Goal: Information Seeking & Learning: Find specific fact

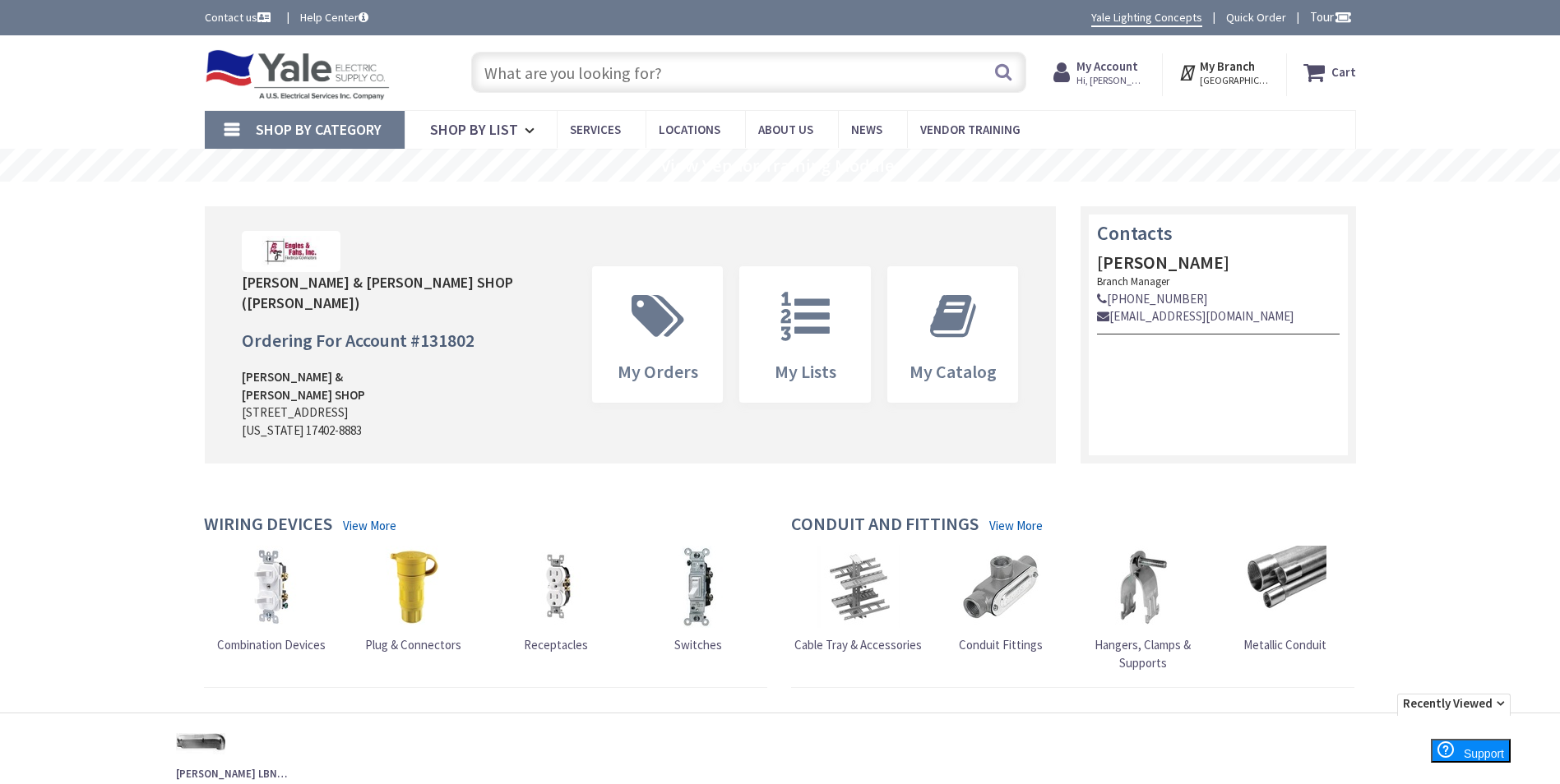
click at [770, 67] on input "text" at bounding box center [749, 72] width 555 height 41
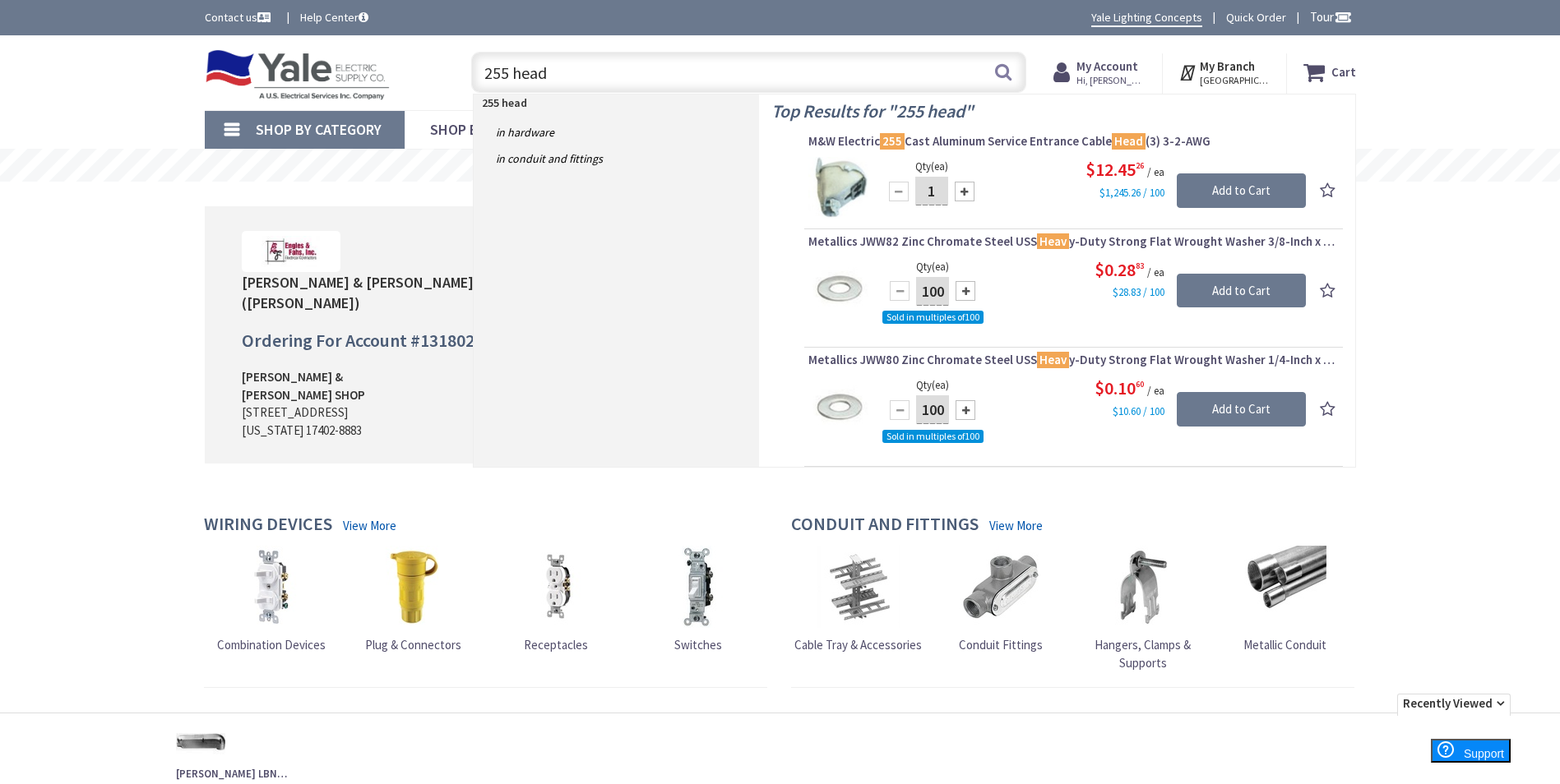
drag, startPoint x: 858, startPoint y: 70, endPoint x: 445, endPoint y: 73, distance: 413.0
click at [445, 73] on div "Toggle Nav 255 head 255 head Search Cart My Cart Close" at bounding box center [780, 73] width 1176 height 55
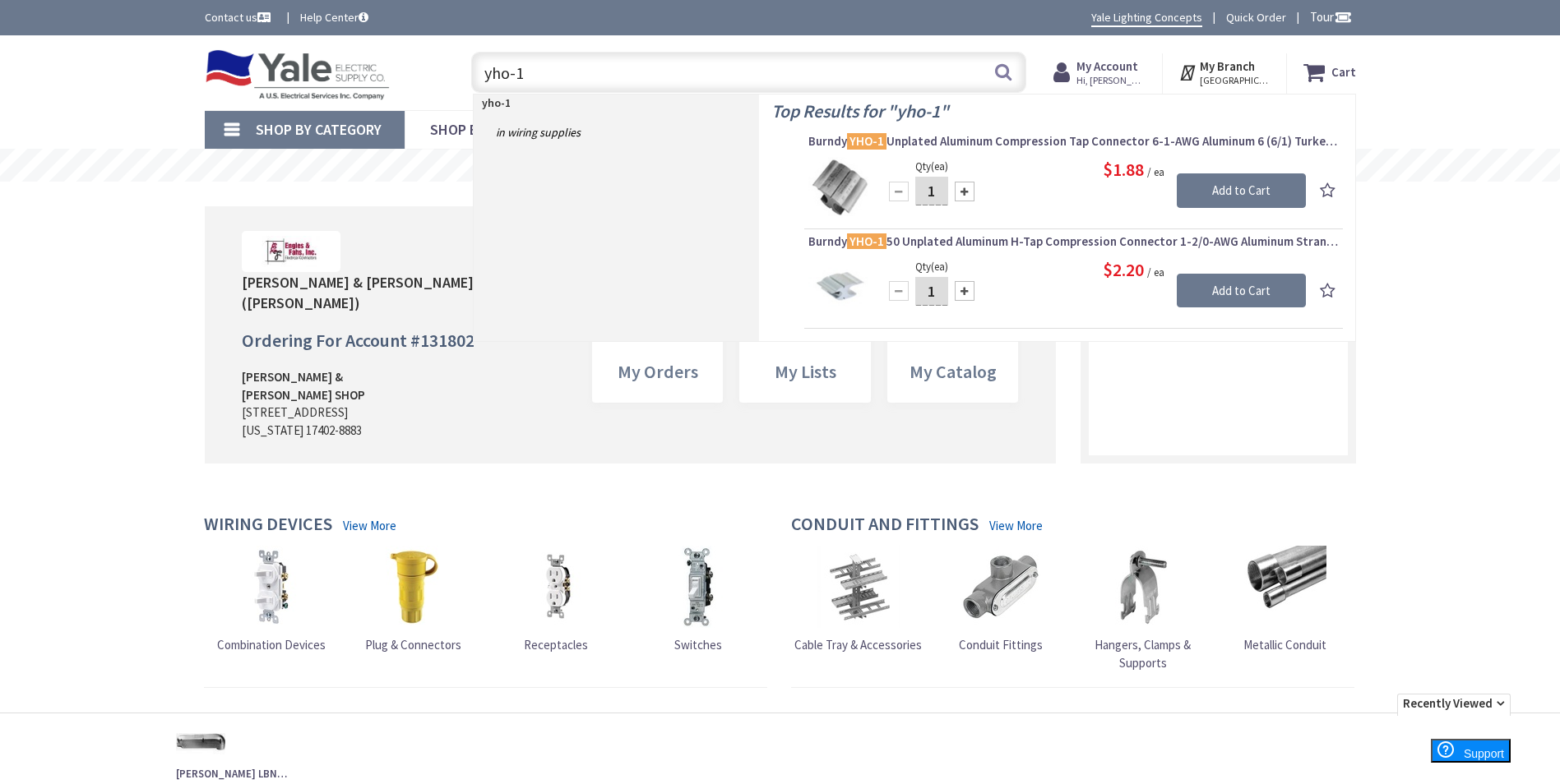
drag, startPoint x: 857, startPoint y: 72, endPoint x: 338, endPoint y: 51, distance: 519.4
click at [339, 51] on div "Toggle Nav yho-1 yho-1 Search Cart My Cart Close" at bounding box center [780, 73] width 1176 height 55
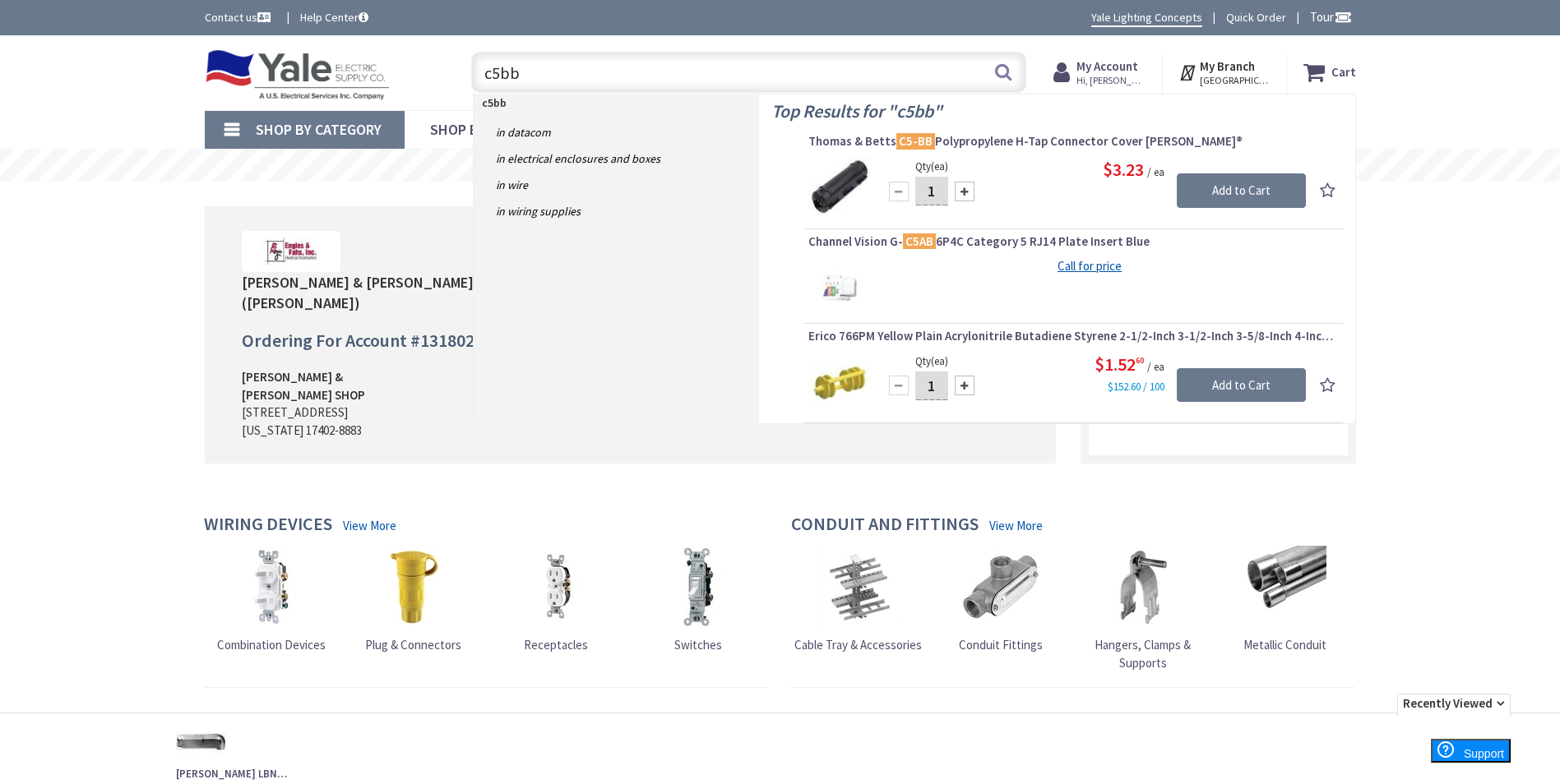
drag, startPoint x: 806, startPoint y: 72, endPoint x: 453, endPoint y: 63, distance: 353.1
click at [453, 63] on div "c5bb c5bb Search" at bounding box center [744, 71] width 588 height 52
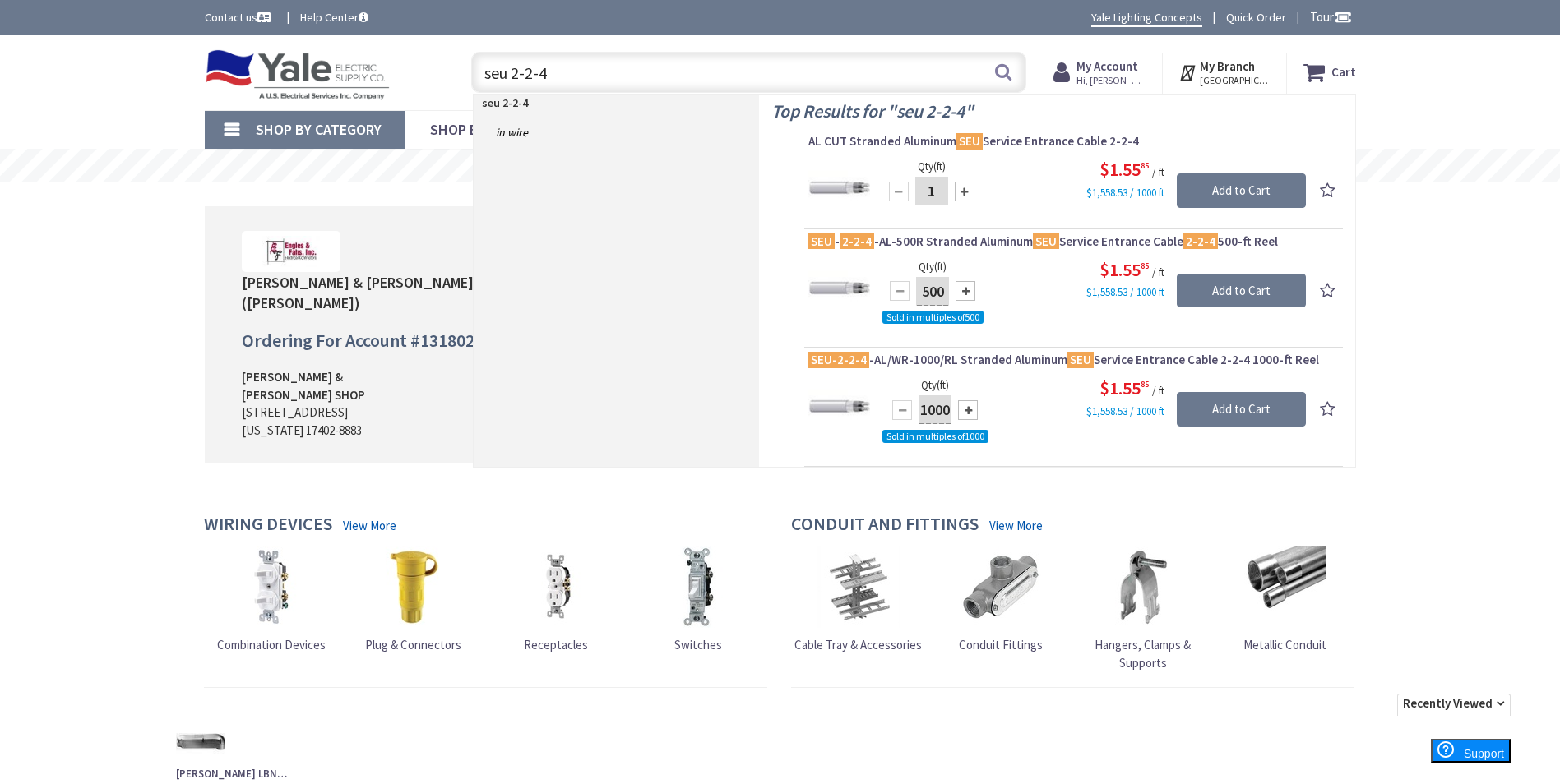
drag, startPoint x: 607, startPoint y: 77, endPoint x: 370, endPoint y: 57, distance: 237.8
click at [370, 57] on div "Toggle Nav seu 2-2-4 seu 2-2-4 Search Cart My Cart Close" at bounding box center [780, 73] width 1176 height 55
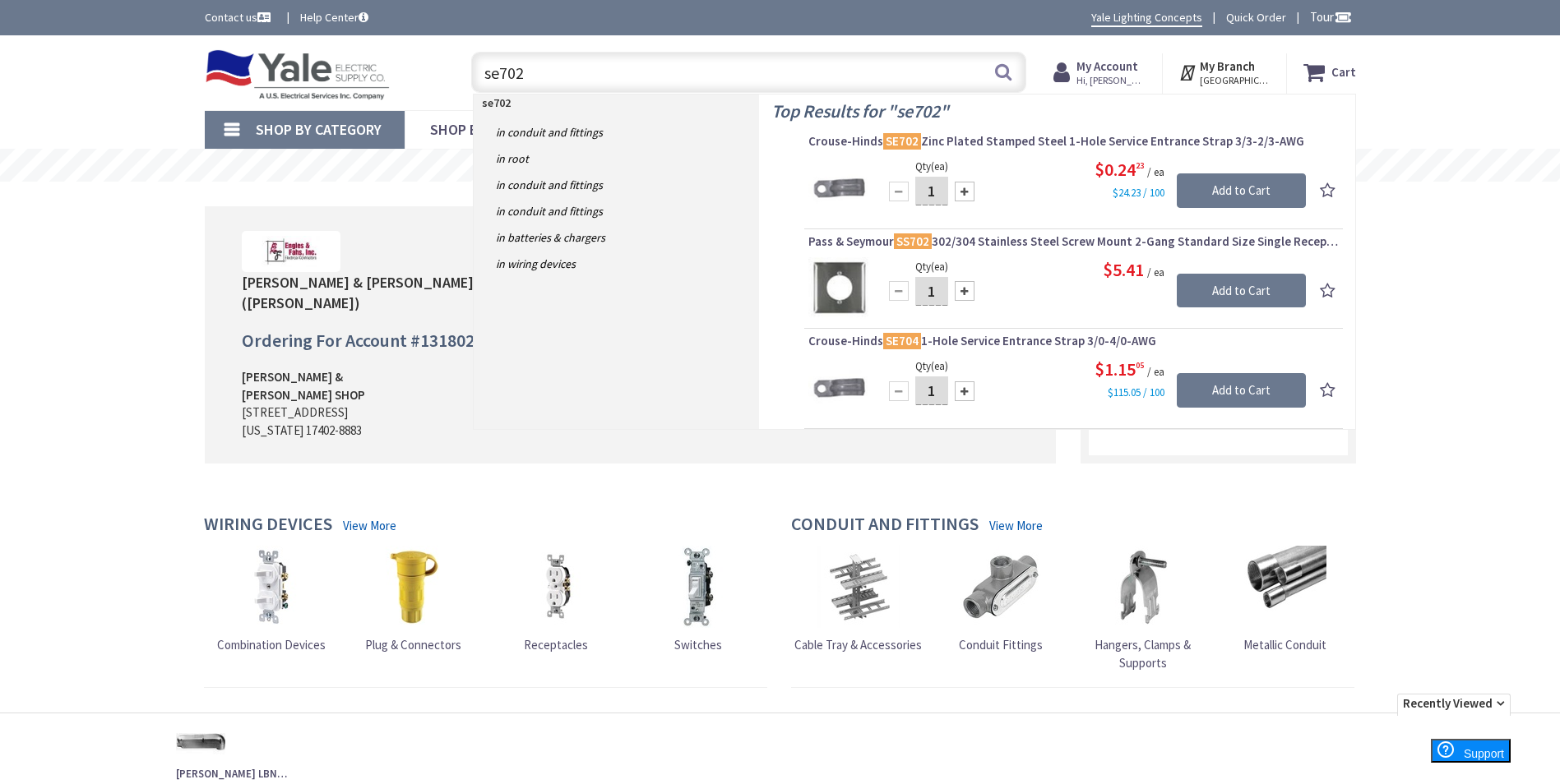
drag, startPoint x: 732, startPoint y: 73, endPoint x: 424, endPoint y: 67, distance: 308.1
click at [424, 67] on div "Toggle Nav se702 se702 Search Cart My Cart Close" at bounding box center [780, 73] width 1176 height 55
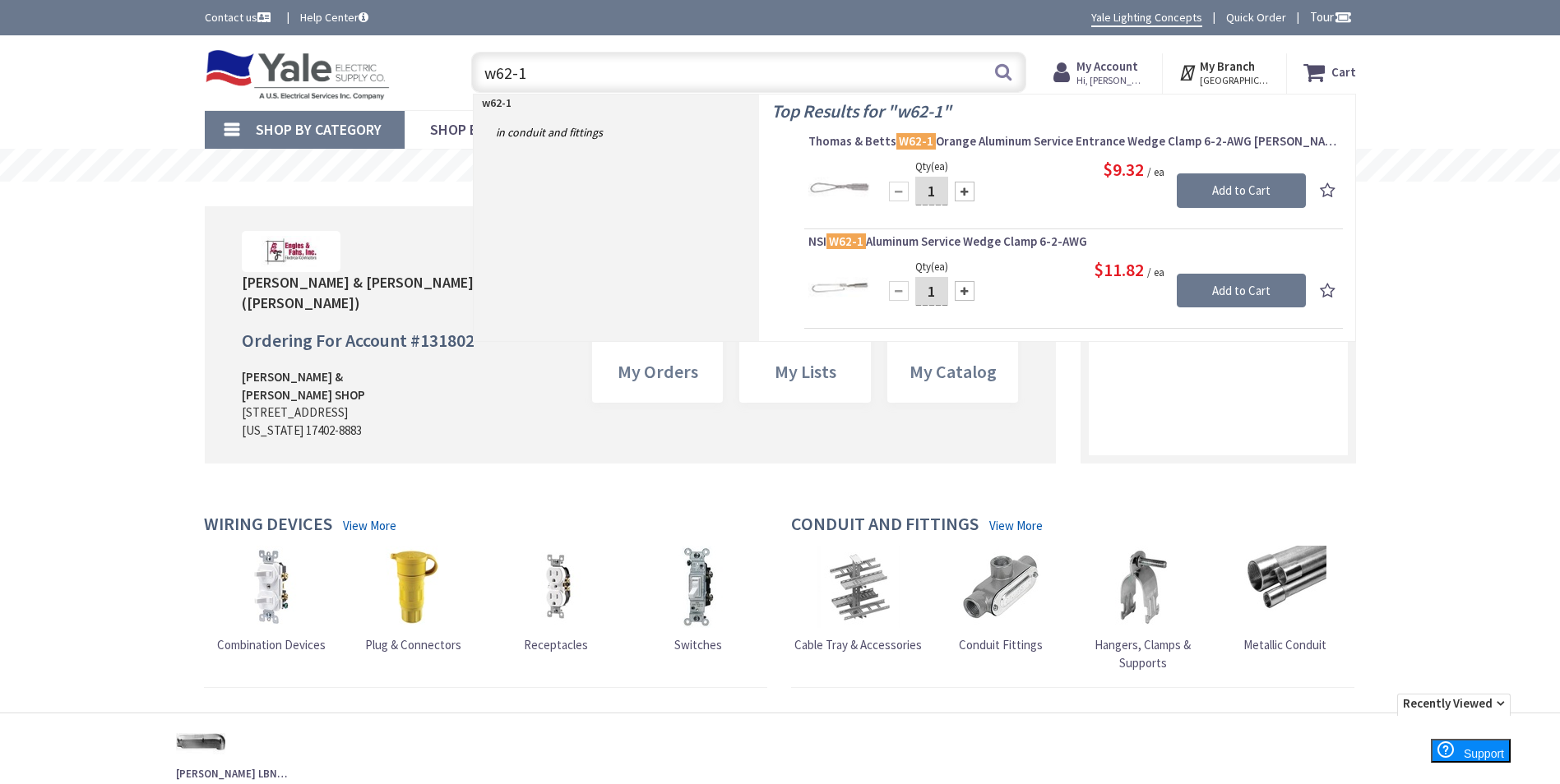
drag, startPoint x: 805, startPoint y: 61, endPoint x: 430, endPoint y: 88, distance: 376.0
click at [430, 88] on div "Toggle Nav w62-1 w62-1 Search Cart My Cart Close" at bounding box center [780, 73] width 1176 height 55
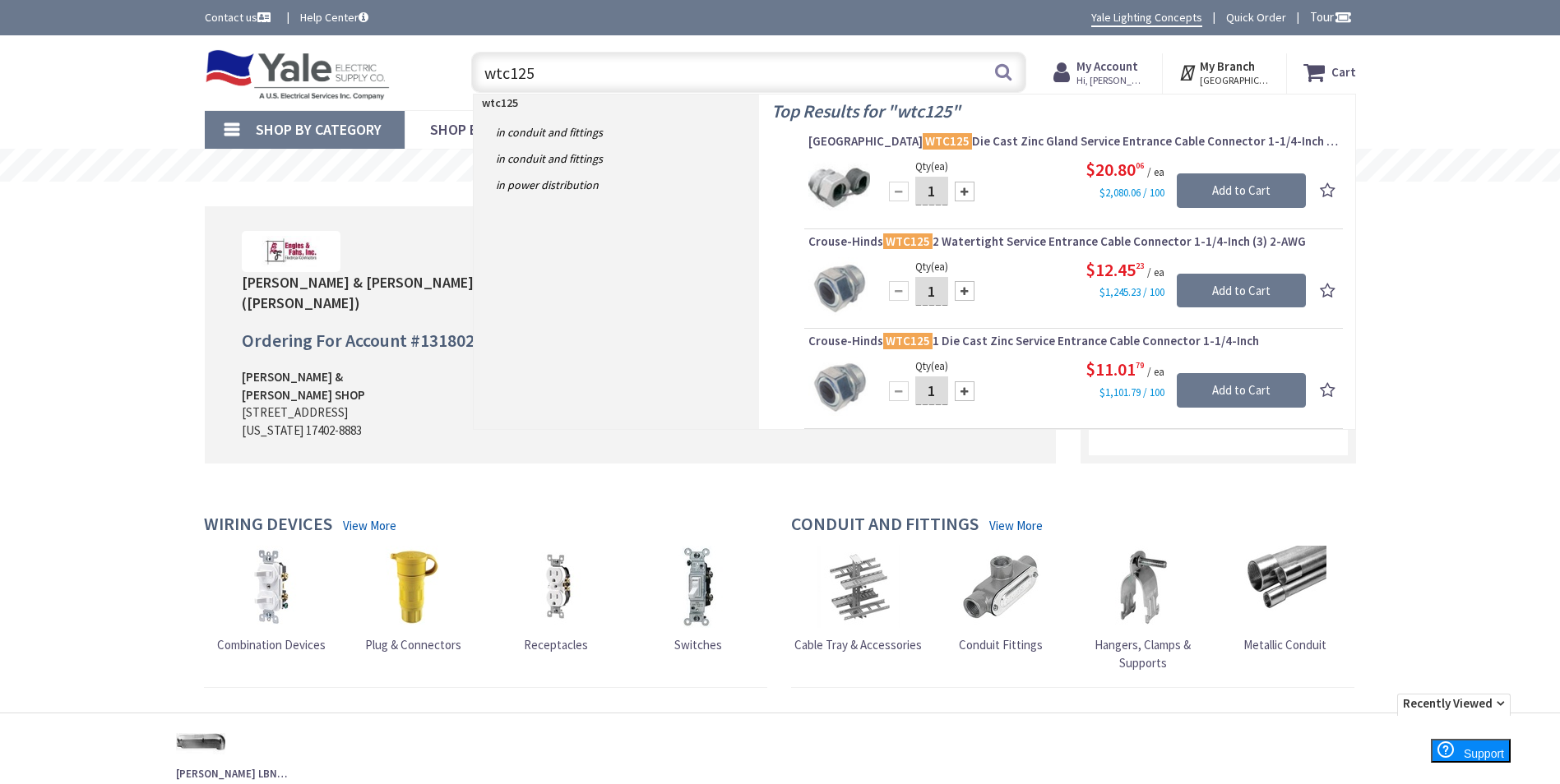
drag, startPoint x: 743, startPoint y: 76, endPoint x: 431, endPoint y: 89, distance: 312.3
click at [432, 88] on div "Toggle Nav wtc125 wtc125 Search Cart My Cart Close" at bounding box center [780, 73] width 1176 height 55
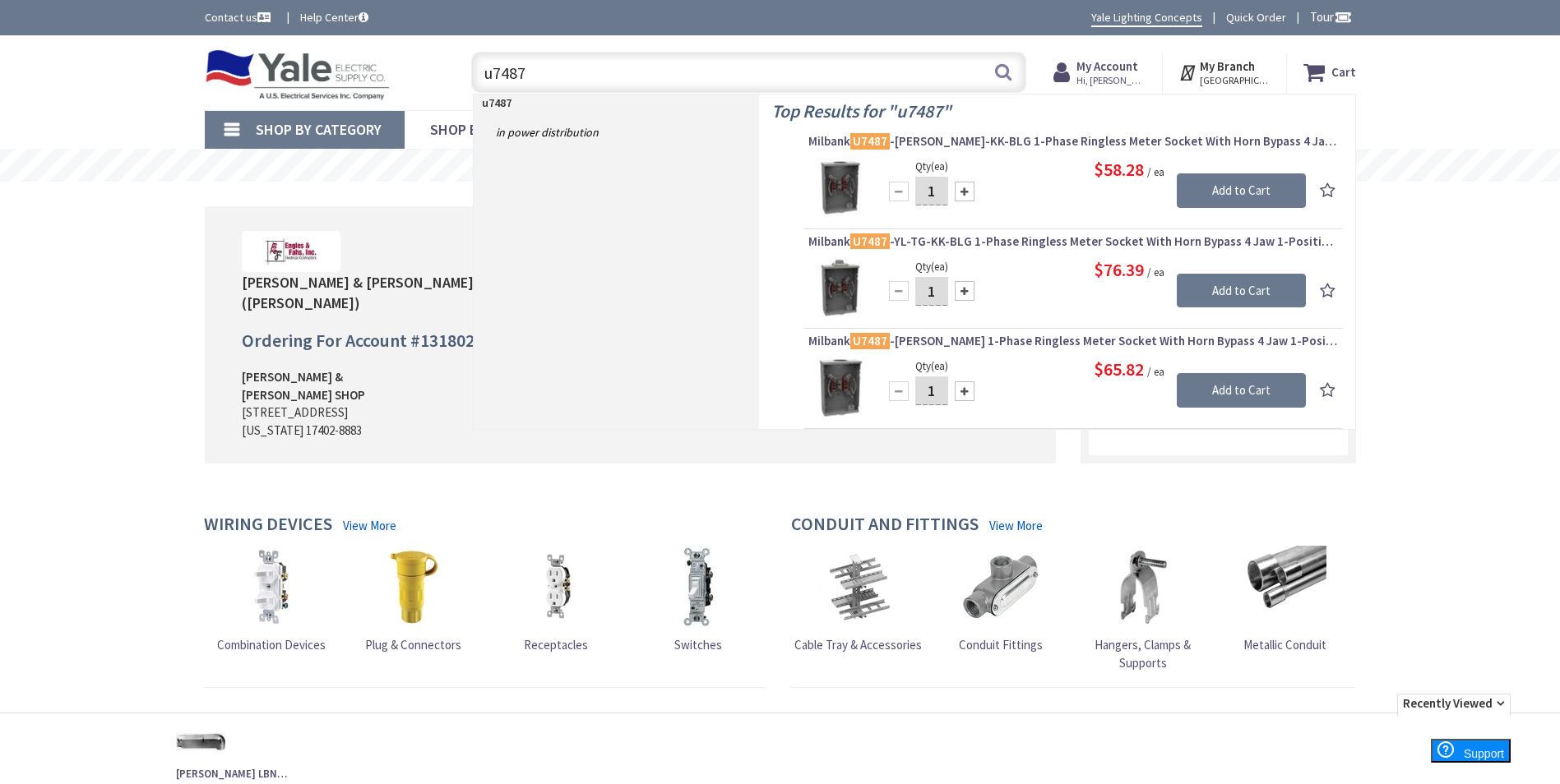
drag, startPoint x: 781, startPoint y: 74, endPoint x: 425, endPoint y: 66, distance: 356.1
click at [425, 66] on div "Toggle Nav u7487 u7487 Search Cart My Cart Close" at bounding box center [780, 73] width 1176 height 55
drag, startPoint x: 756, startPoint y: 77, endPoint x: 388, endPoint y: 92, distance: 368.3
click at [392, 92] on div "Toggle Nav a7515 a7515 Search Cart My Cart Close" at bounding box center [780, 73] width 1176 height 55
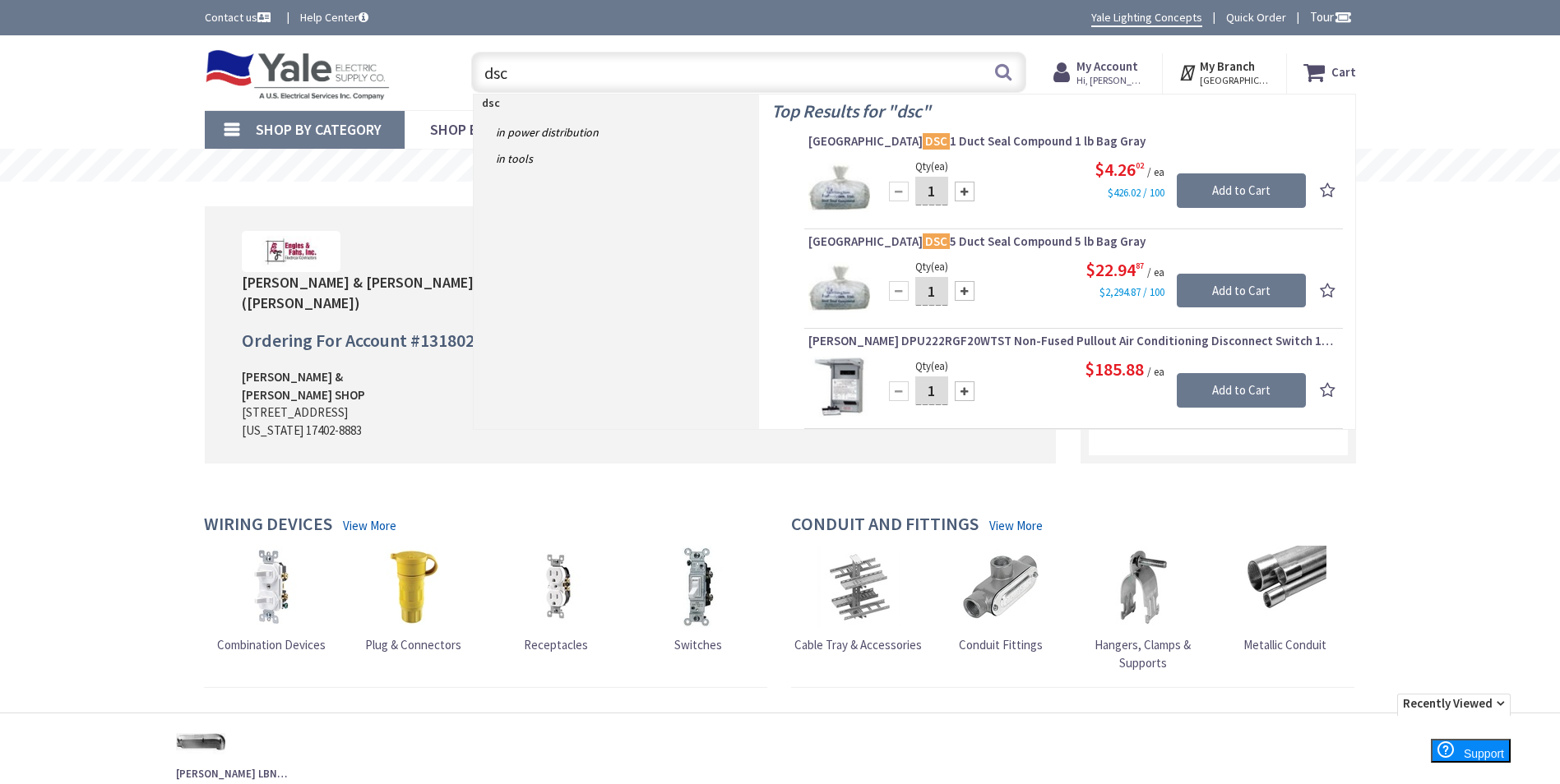
drag, startPoint x: 694, startPoint y: 69, endPoint x: 392, endPoint y: 74, distance: 302.0
click at [392, 74] on div "Toggle Nav dsc dsc Search Cart My Cart Close" at bounding box center [780, 73] width 1176 height 55
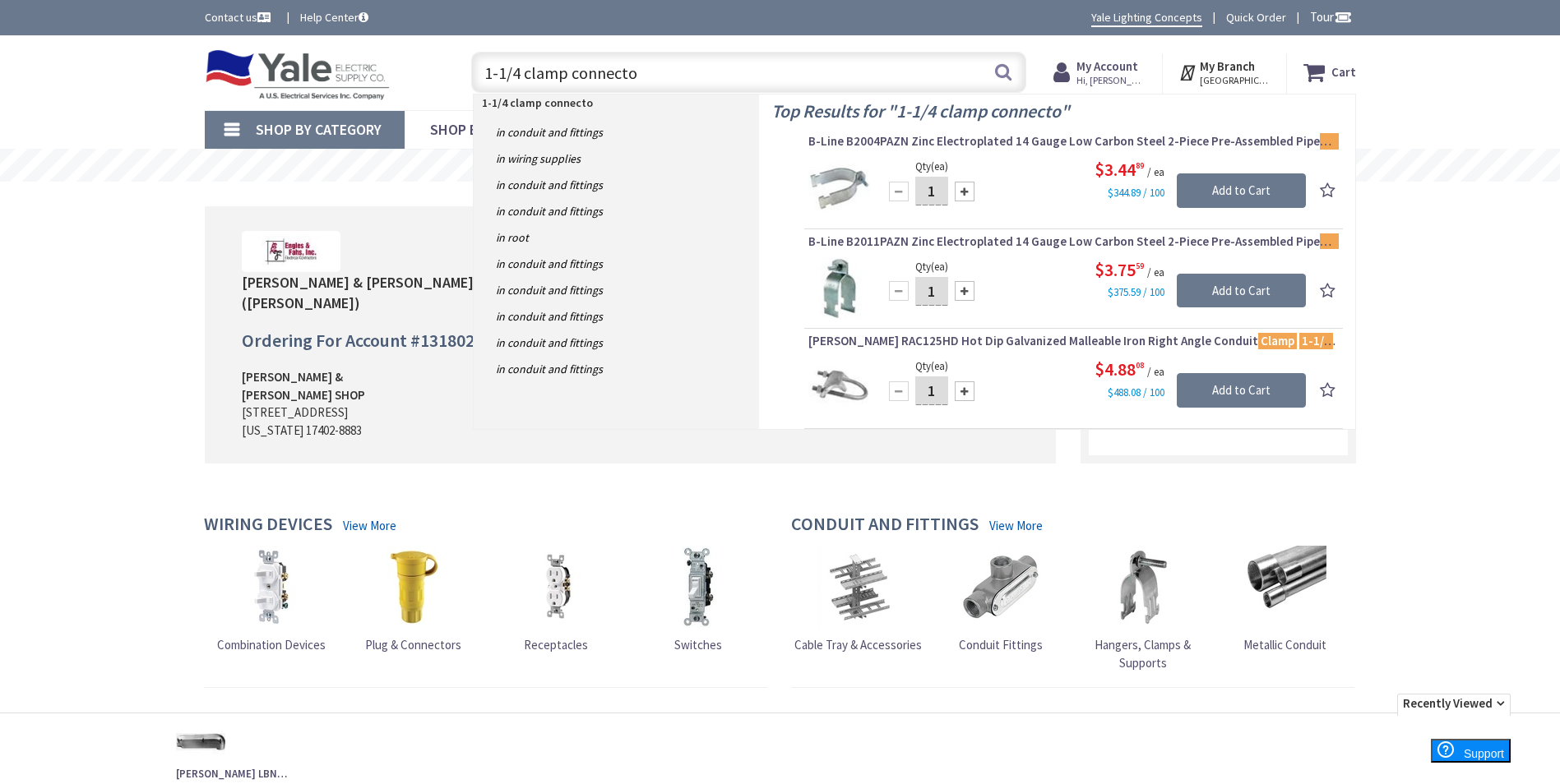
type input "1-1/4 clamp connector"
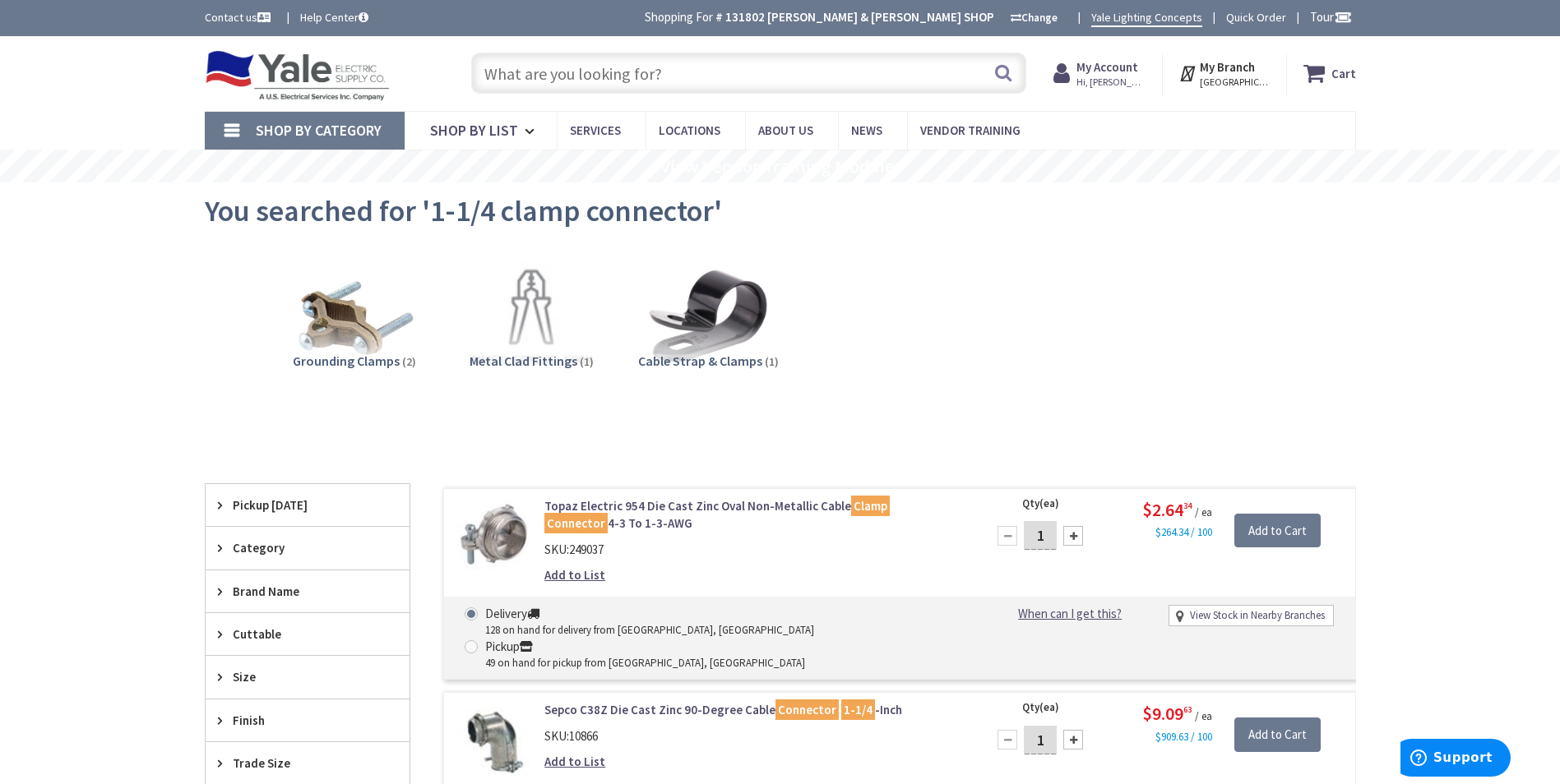
click at [728, 505] on link "Topaz Electric 954 Die Cast Zinc Oval Non-Metallic Cable Clamp Connector 4-3 To…" at bounding box center [754, 515] width 419 height 36
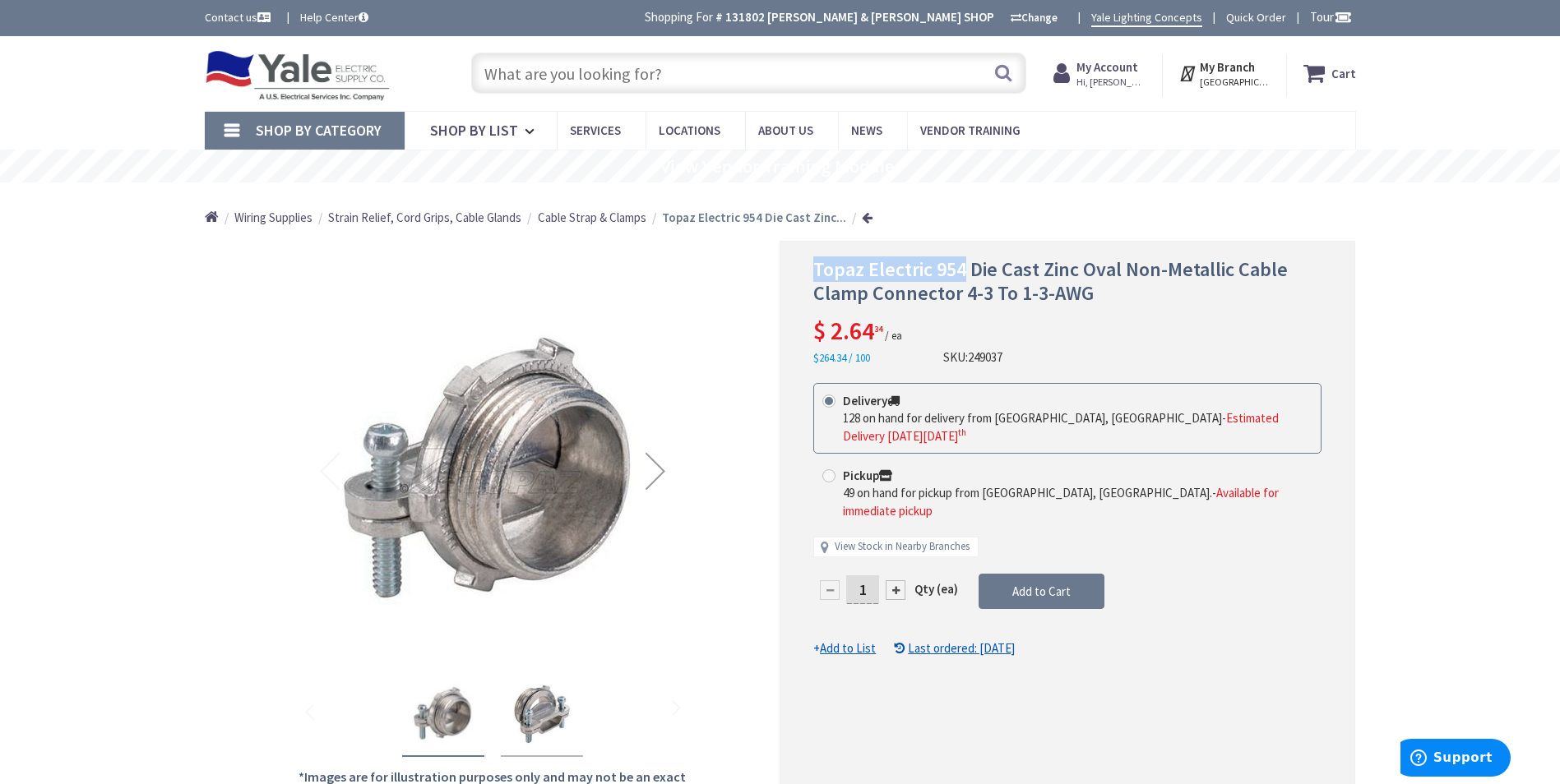
drag, startPoint x: 813, startPoint y: 269, endPoint x: 961, endPoint y: 261, distance: 148.2
click at [961, 261] on span "Topaz Electric 954 Die Cast Zinc Oval Non-Metallic Cable Clamp Connector 4-3 To…" at bounding box center [1050, 281] width 474 height 49
drag, startPoint x: 961, startPoint y: 261, endPoint x: 952, endPoint y: 266, distance: 10.3
copy span "Topaz Electric 954"
click at [526, 72] on input "text" at bounding box center [749, 73] width 555 height 41
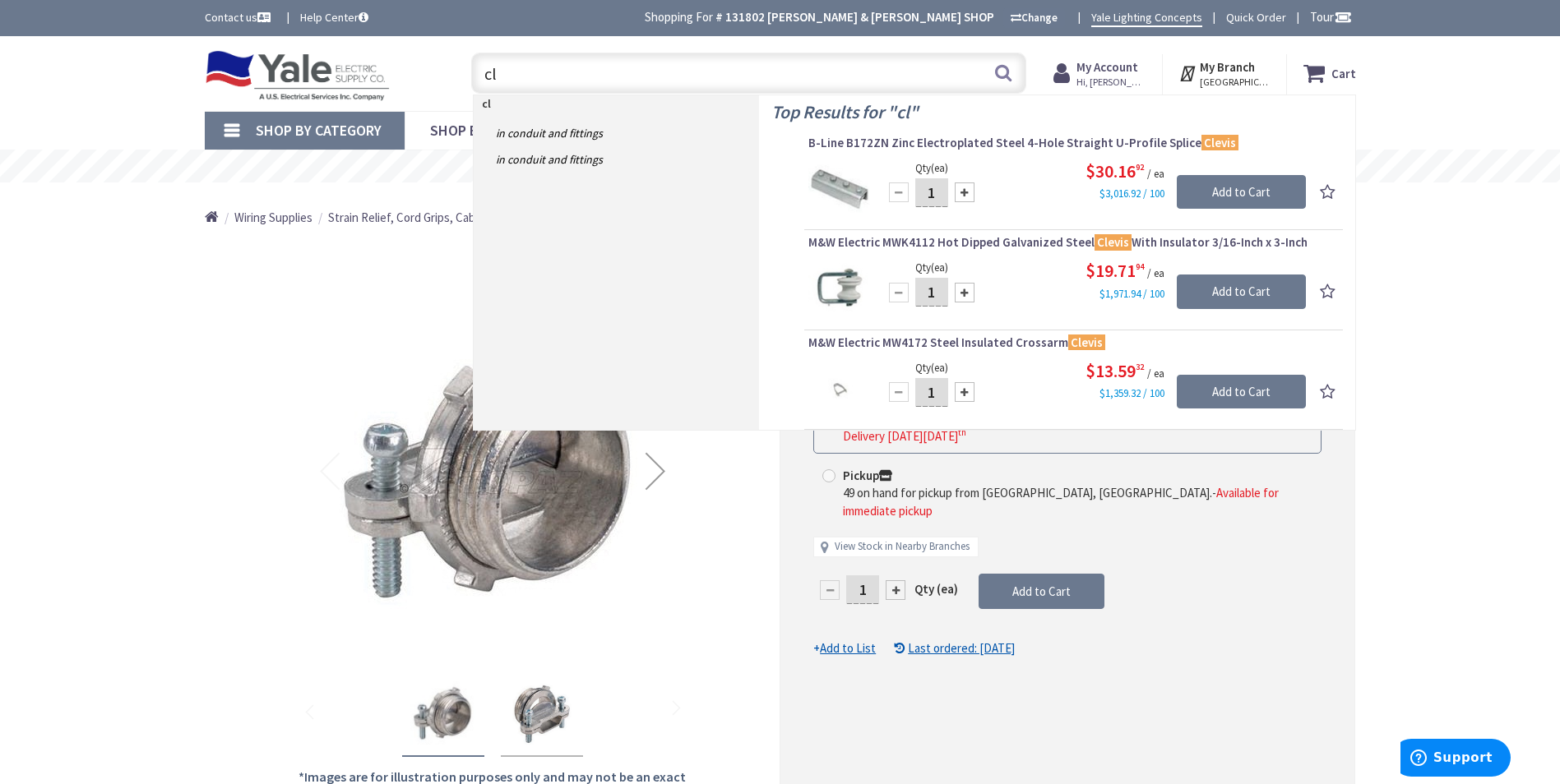
type input "c"
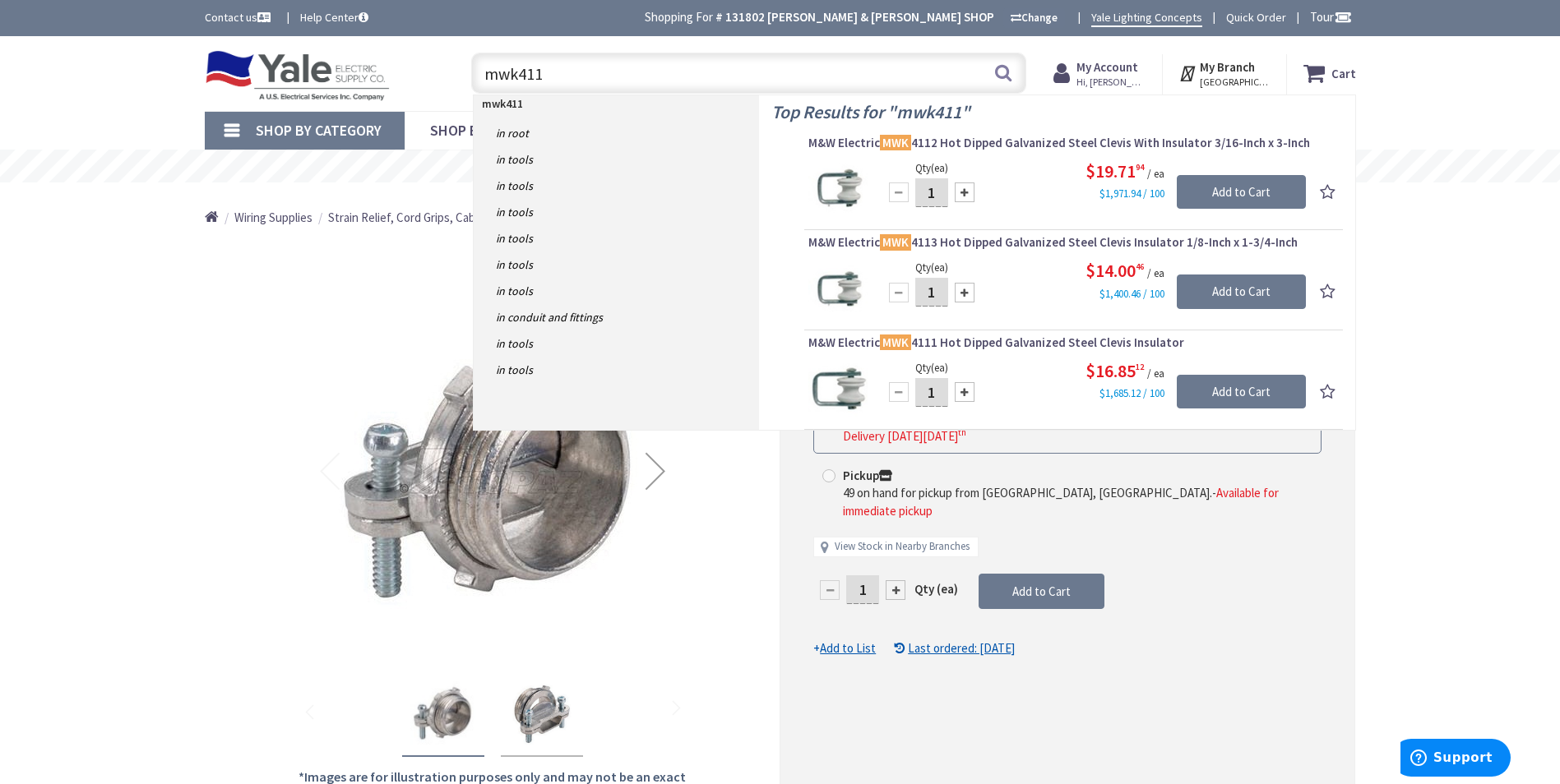
type input "mwk4113"
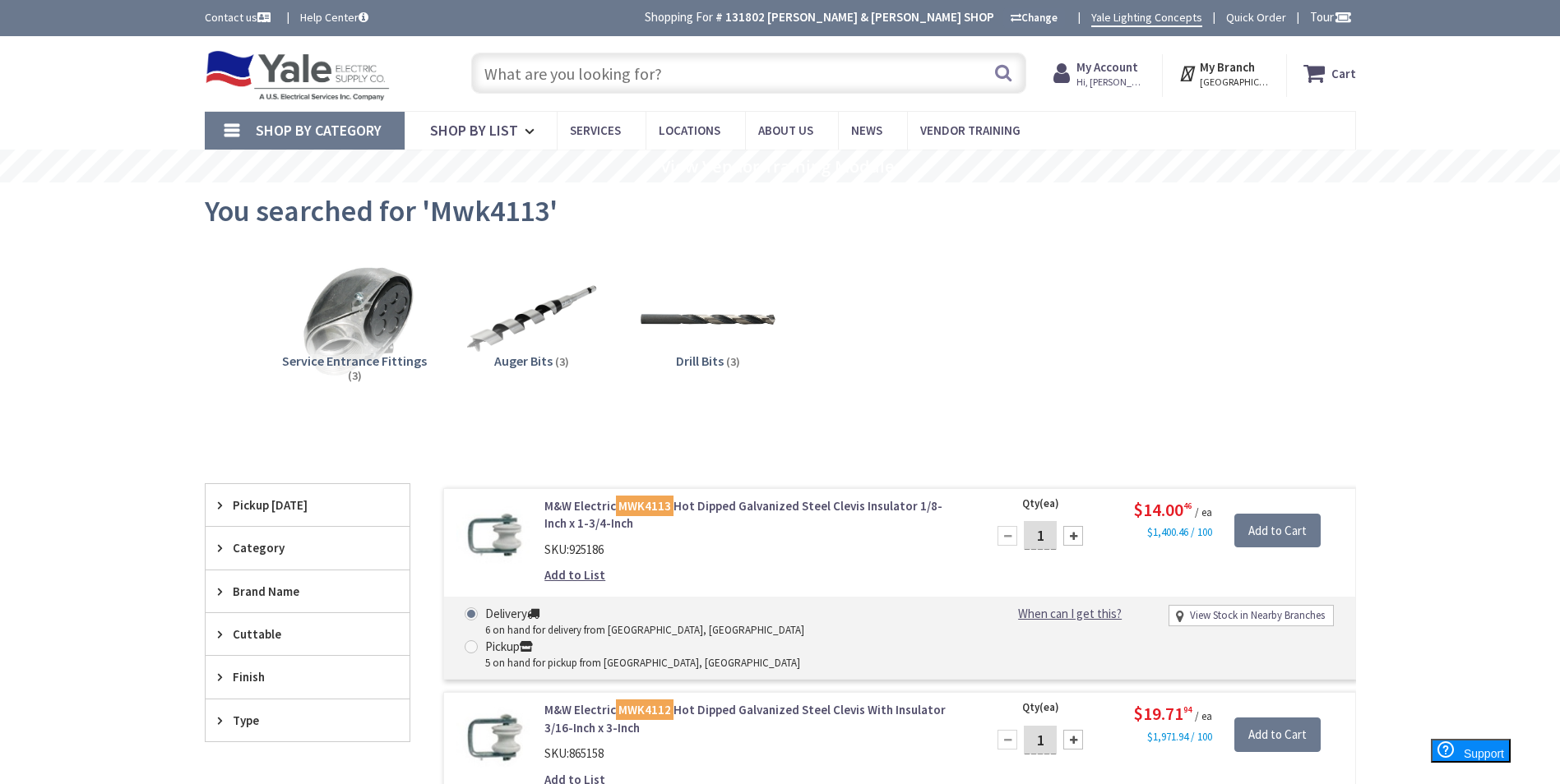
click at [633, 73] on input "text" at bounding box center [749, 73] width 555 height 41
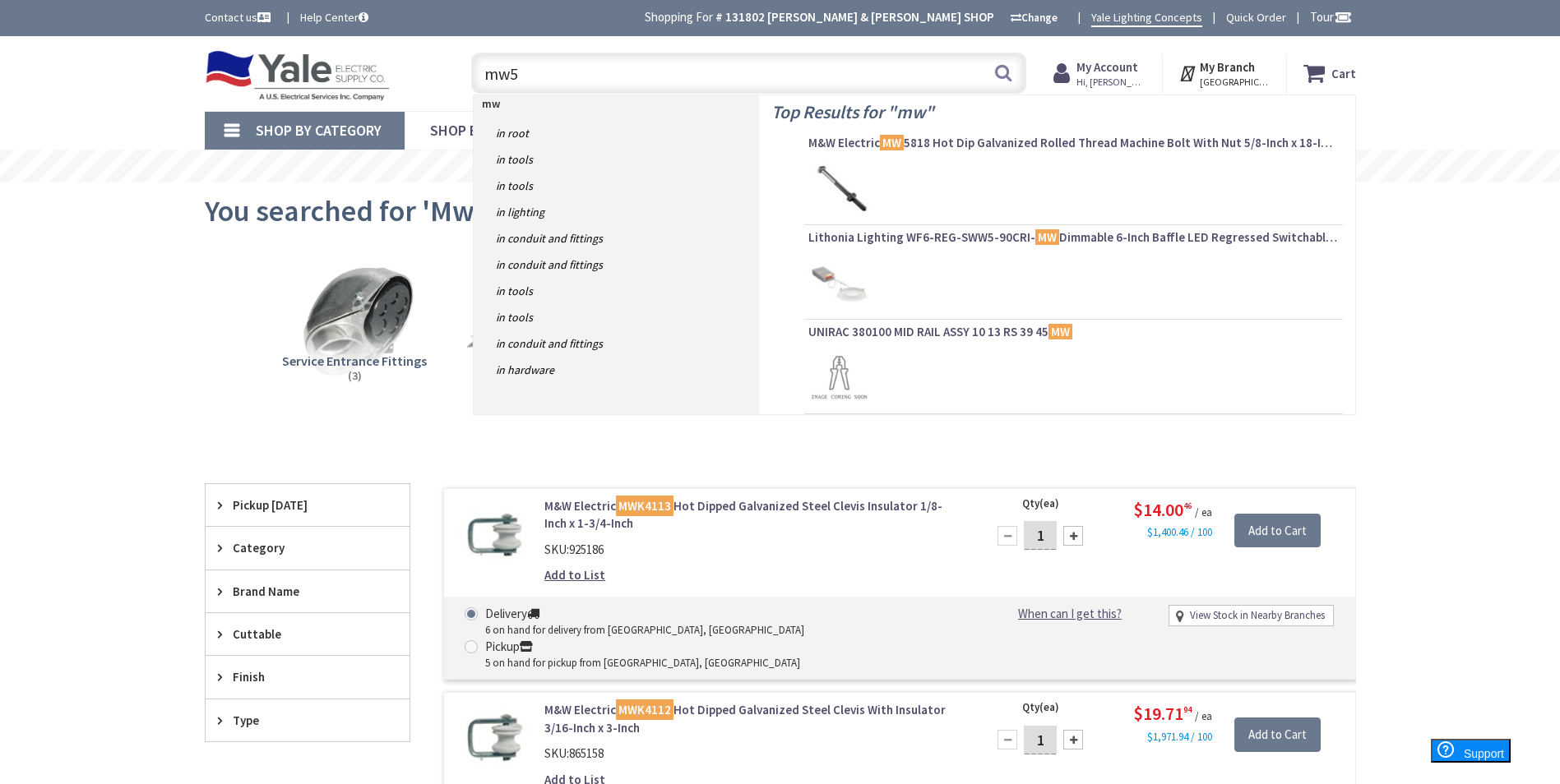
type input "mw58"
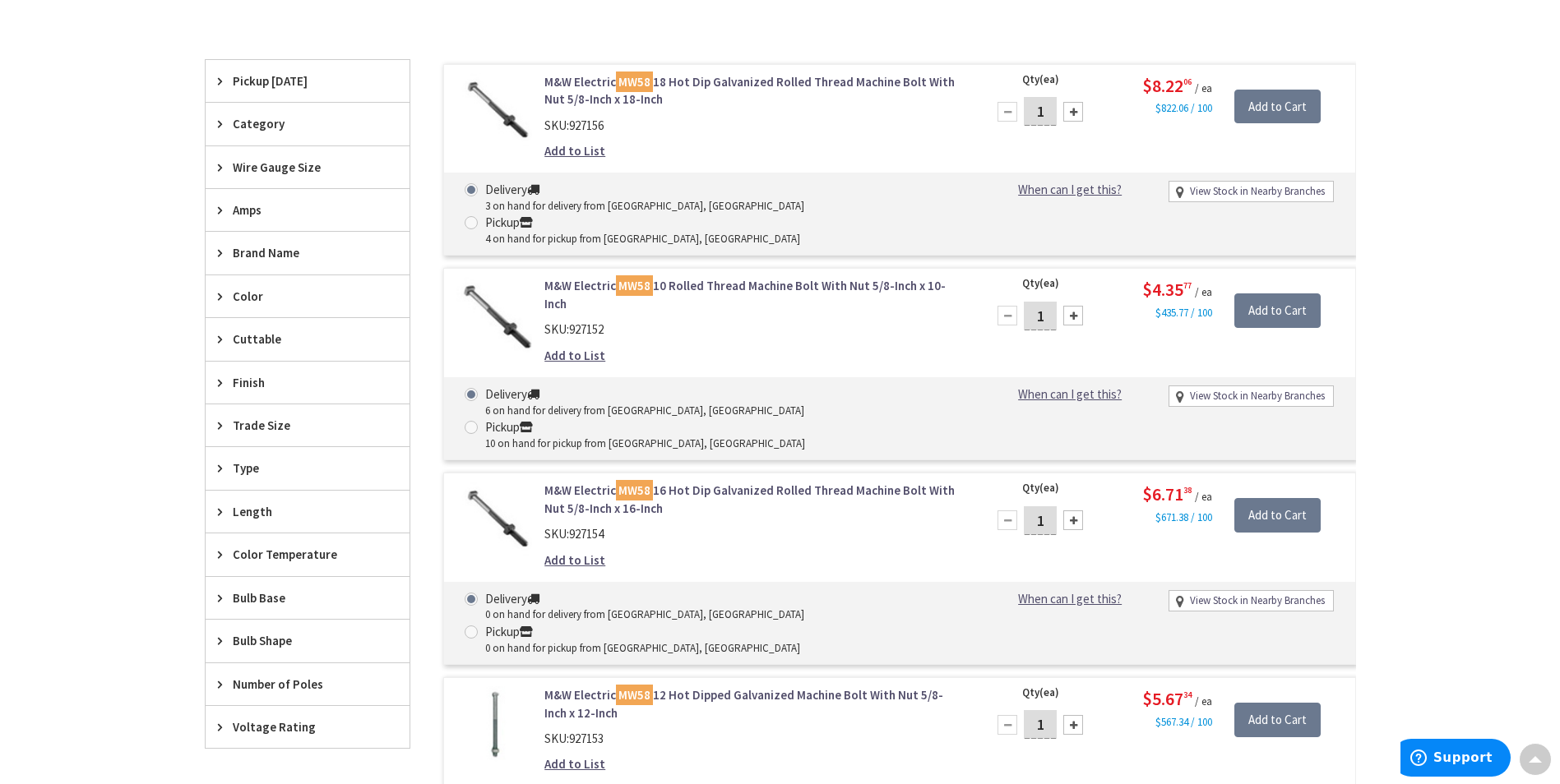
scroll to position [1, 0]
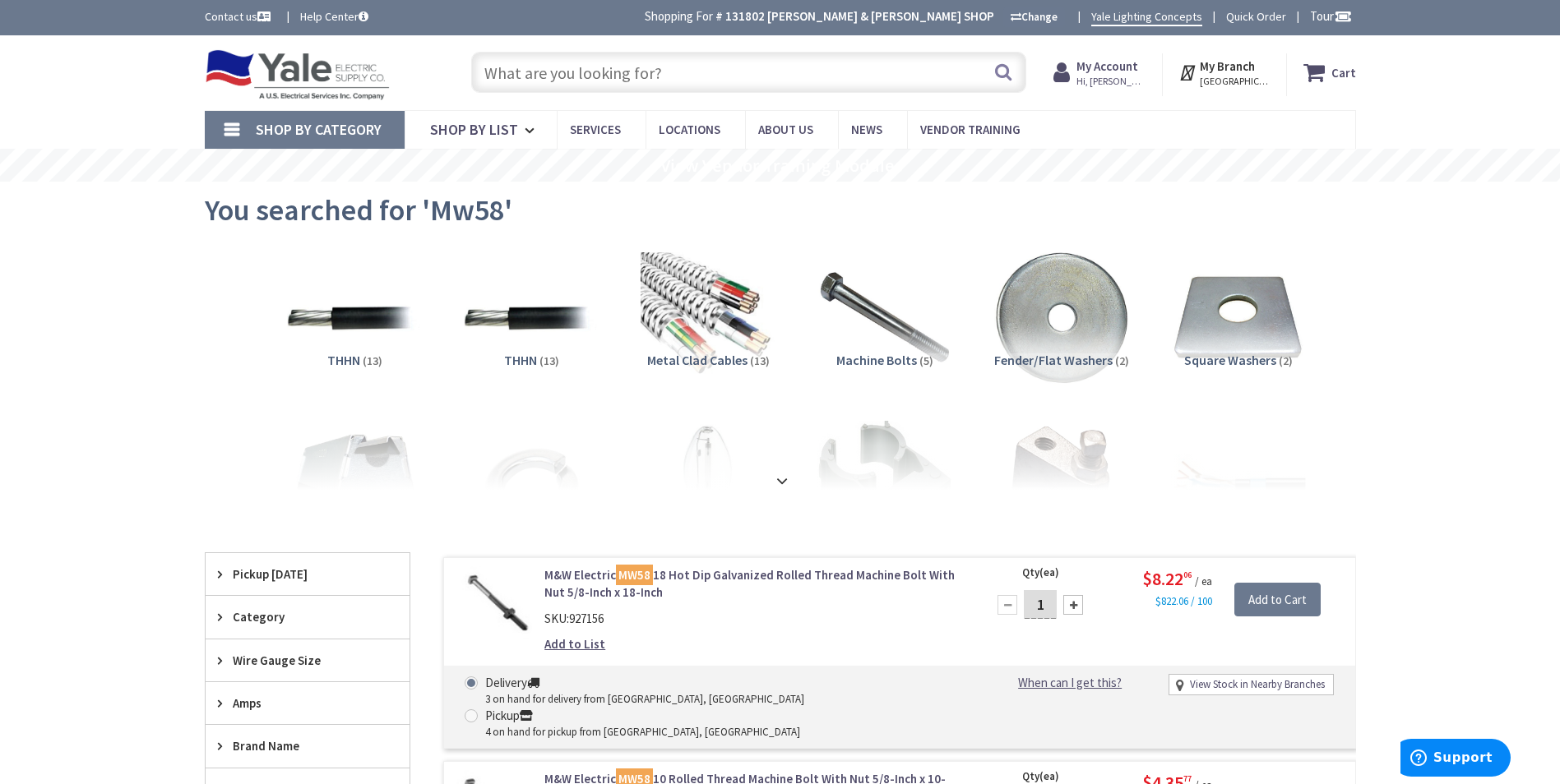
click at [665, 71] on input "text" at bounding box center [749, 72] width 555 height 41
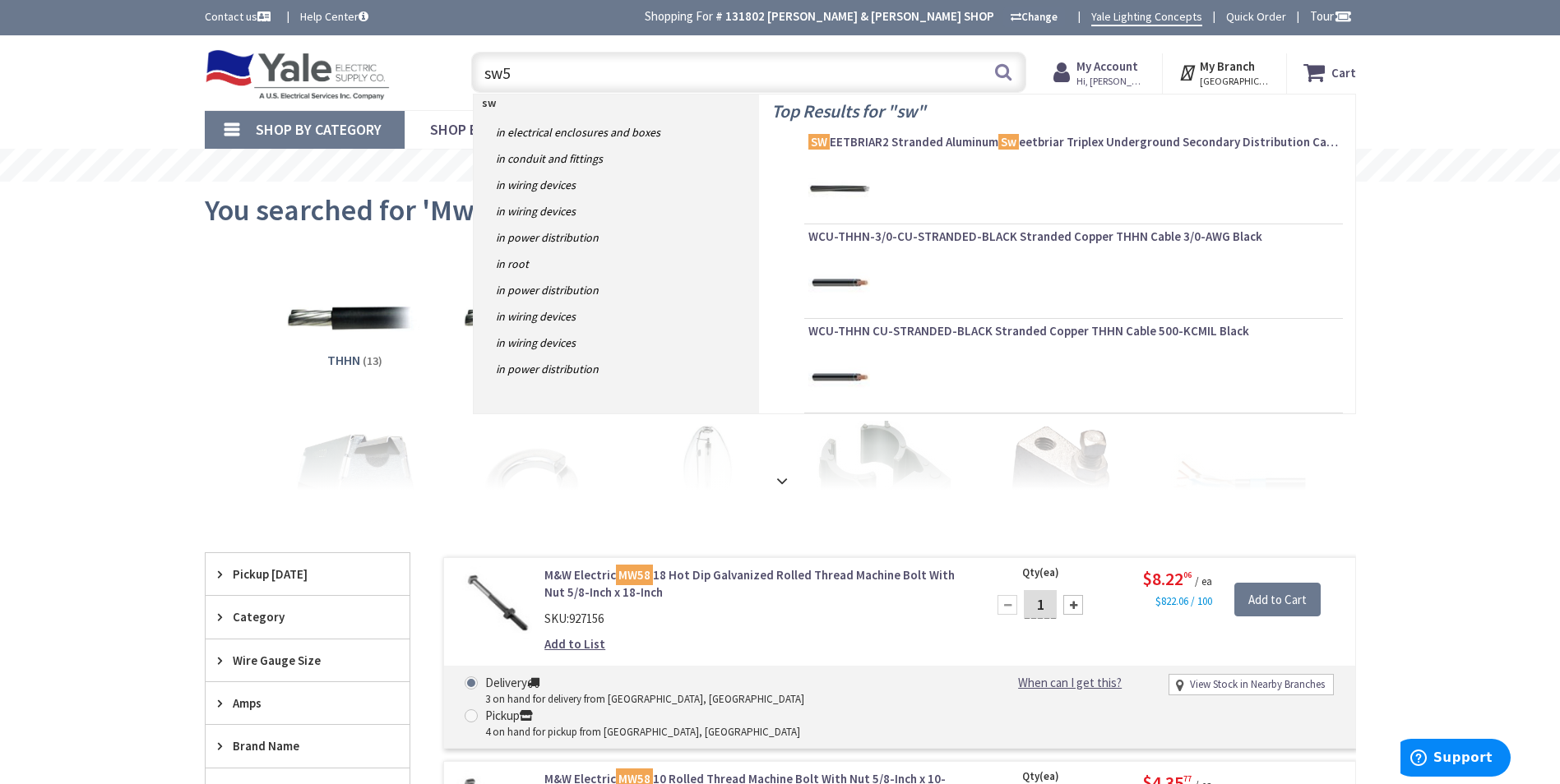
type input "sw58"
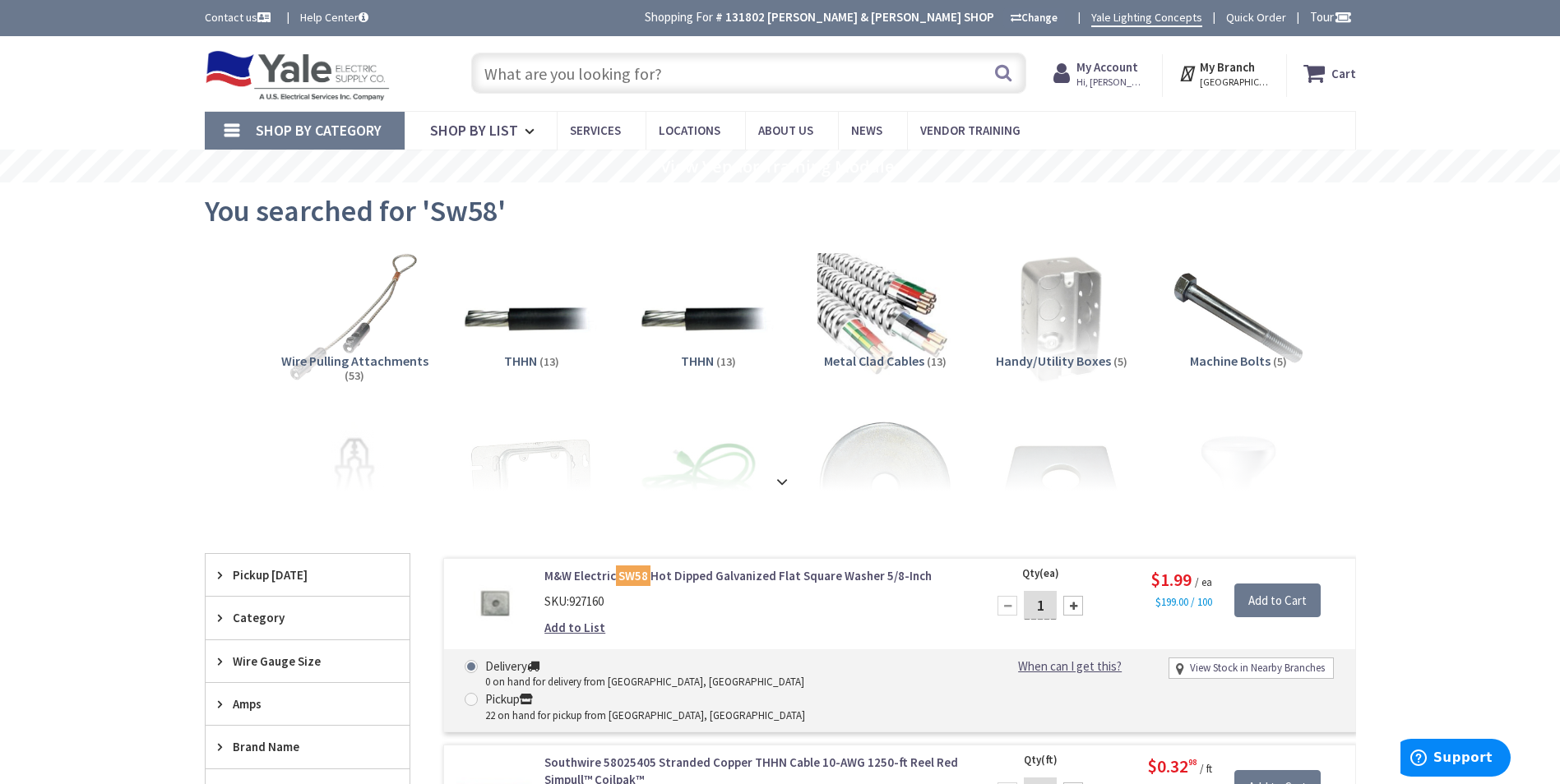
click at [646, 67] on input "text" at bounding box center [749, 73] width 555 height 41
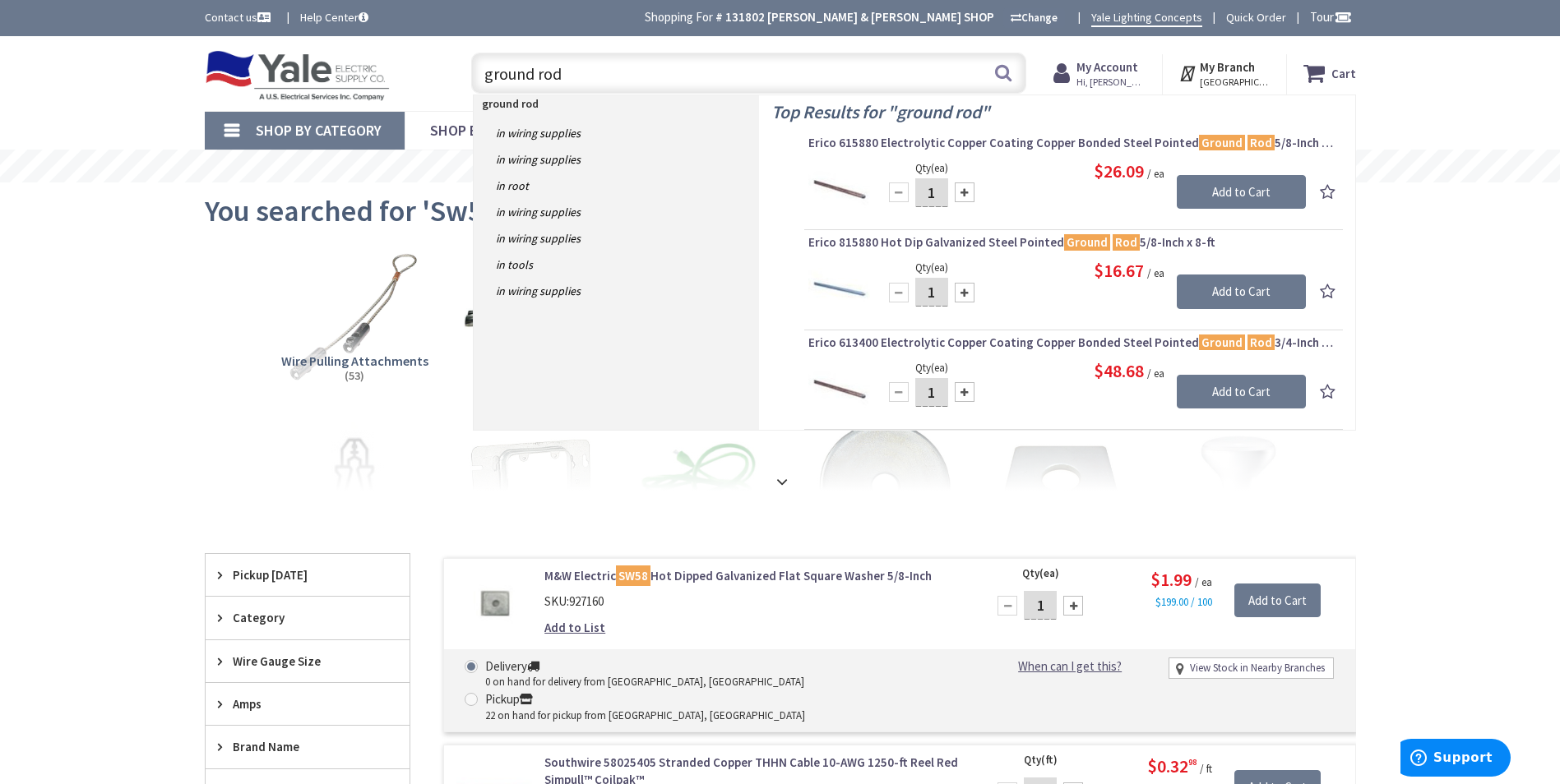
drag, startPoint x: 695, startPoint y: 68, endPoint x: 421, endPoint y: 67, distance: 274.0
click at [423, 66] on div "Toggle Nav ground rod ground rod Search Cart My Cart Close" at bounding box center [780, 74] width 1176 height 55
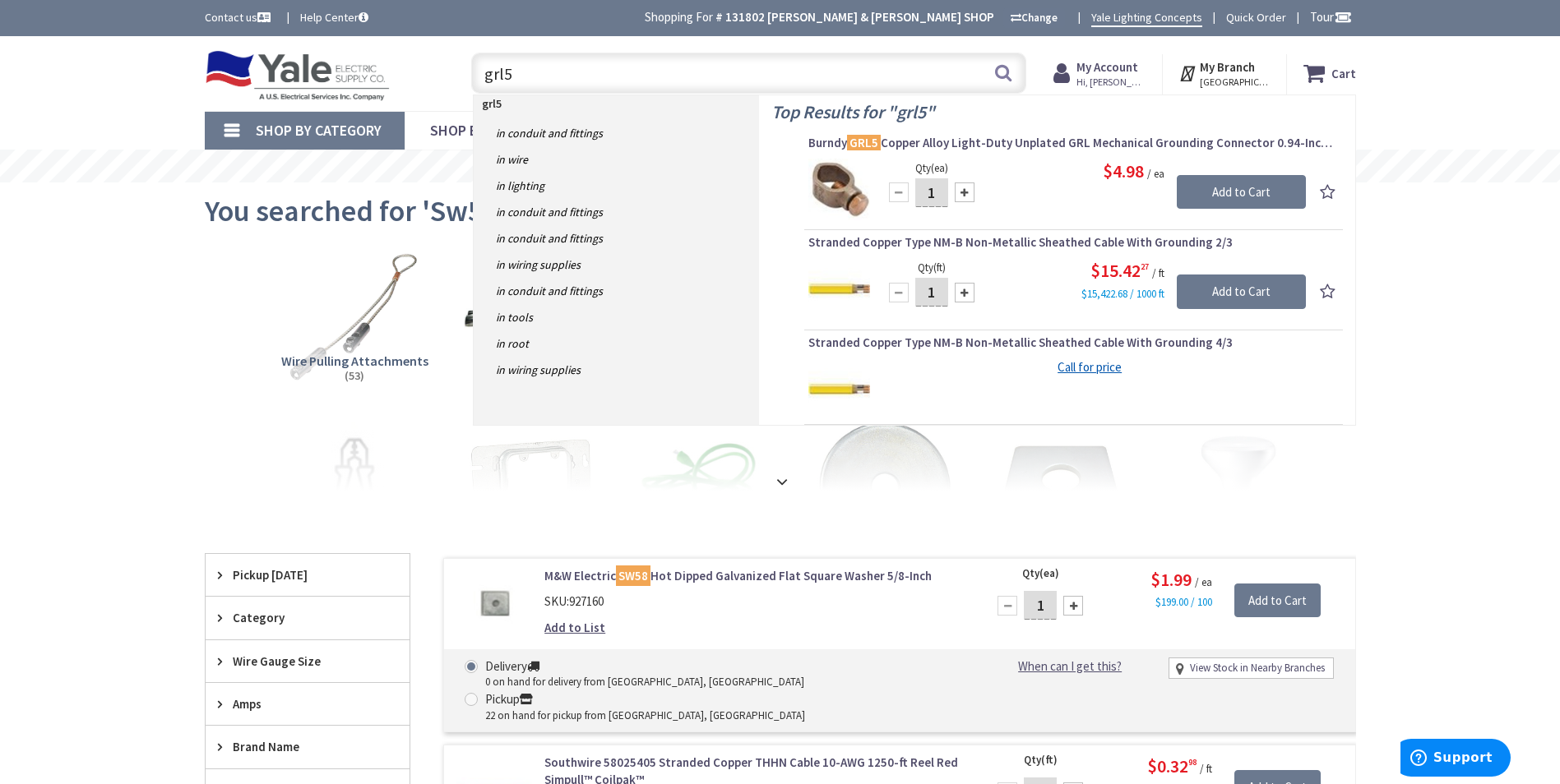
drag, startPoint x: 663, startPoint y: 66, endPoint x: 409, endPoint y: 75, distance: 254.2
click at [410, 75] on div "Toggle Nav grl5 grl5 Search Cart My Cart Close" at bounding box center [780, 74] width 1176 height 55
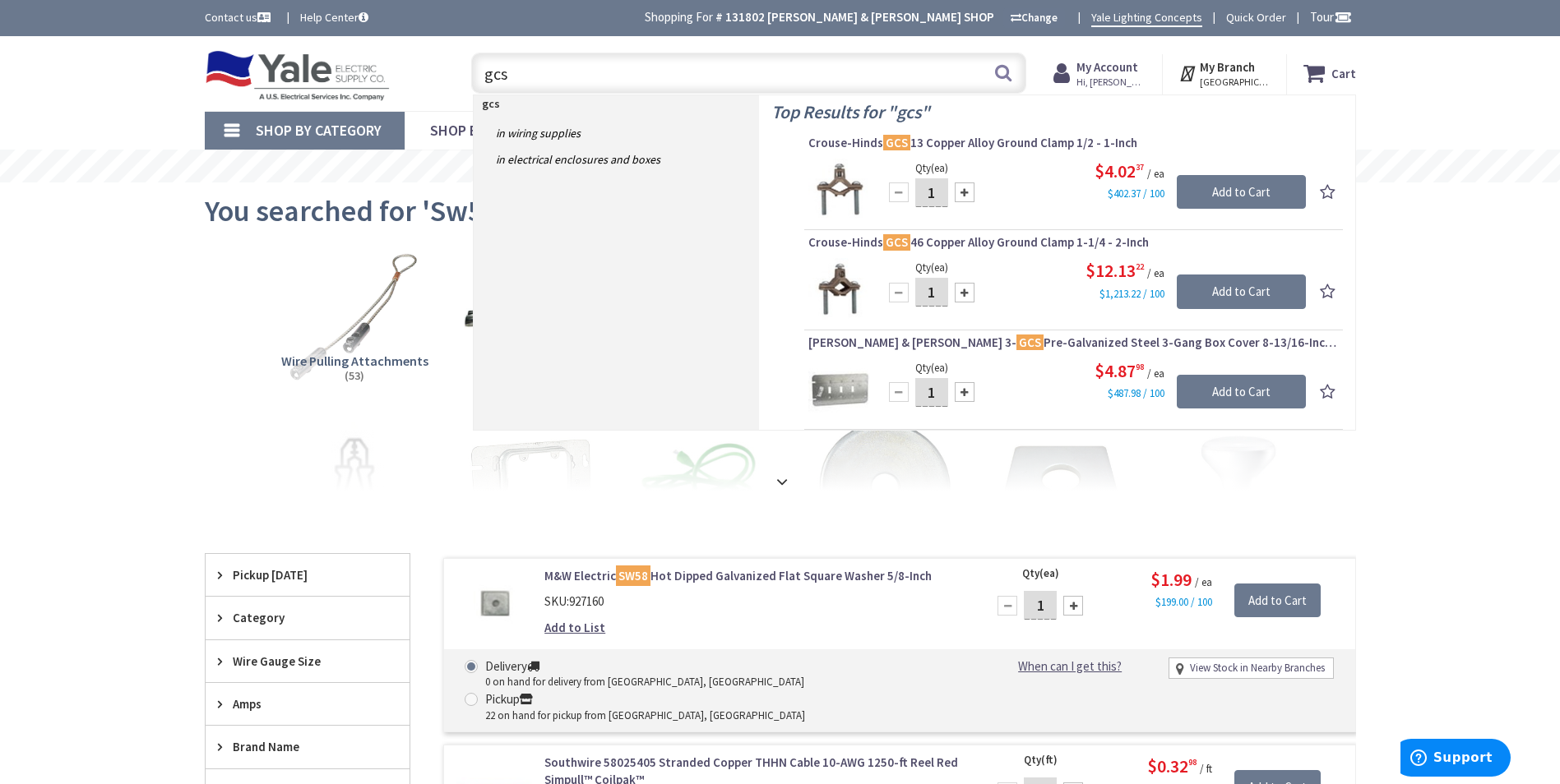
drag, startPoint x: 662, startPoint y: 72, endPoint x: 456, endPoint y: 81, distance: 206.2
click at [456, 81] on div "gcs gcs Search" at bounding box center [744, 72] width 588 height 52
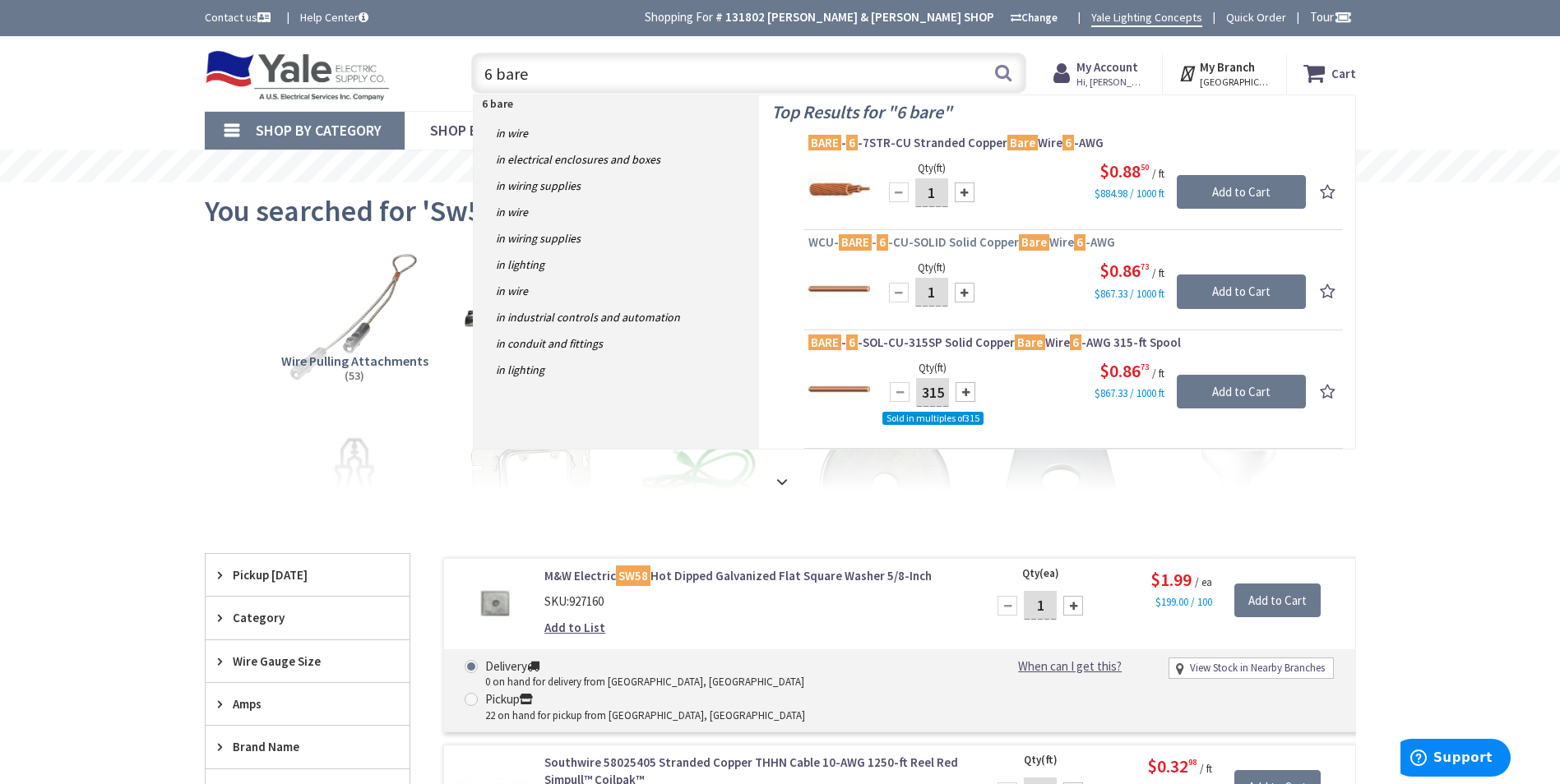
type input "6 bare"
click at [944, 243] on span "WCU- BARE - 6 -CU-SOLID Solid Copper Bare Wire 6 -AWG" at bounding box center [1073, 242] width 531 height 17
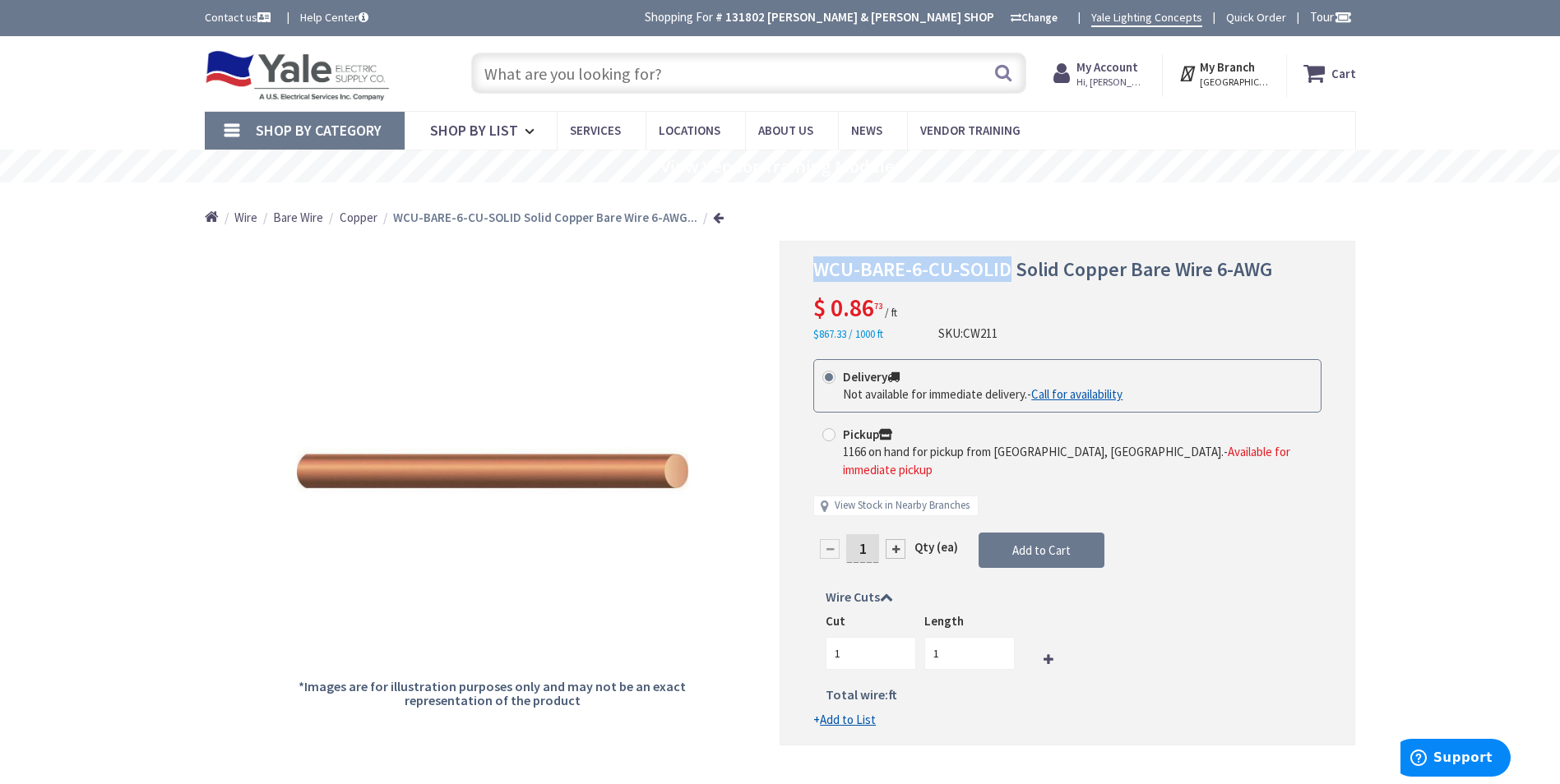
drag, startPoint x: 816, startPoint y: 270, endPoint x: 1009, endPoint y: 273, distance: 193.0
click at [1009, 273] on span "WCU-BARE-6-CU-SOLID Solid Copper Bare Wire 6-AWG" at bounding box center [1042, 270] width 458 height 26
drag, startPoint x: 1009, startPoint y: 273, endPoint x: 988, endPoint y: 271, distance: 21.1
copy span "WCU-BARE-6-CU-SOLID"
click at [737, 75] on input "text" at bounding box center [749, 73] width 555 height 41
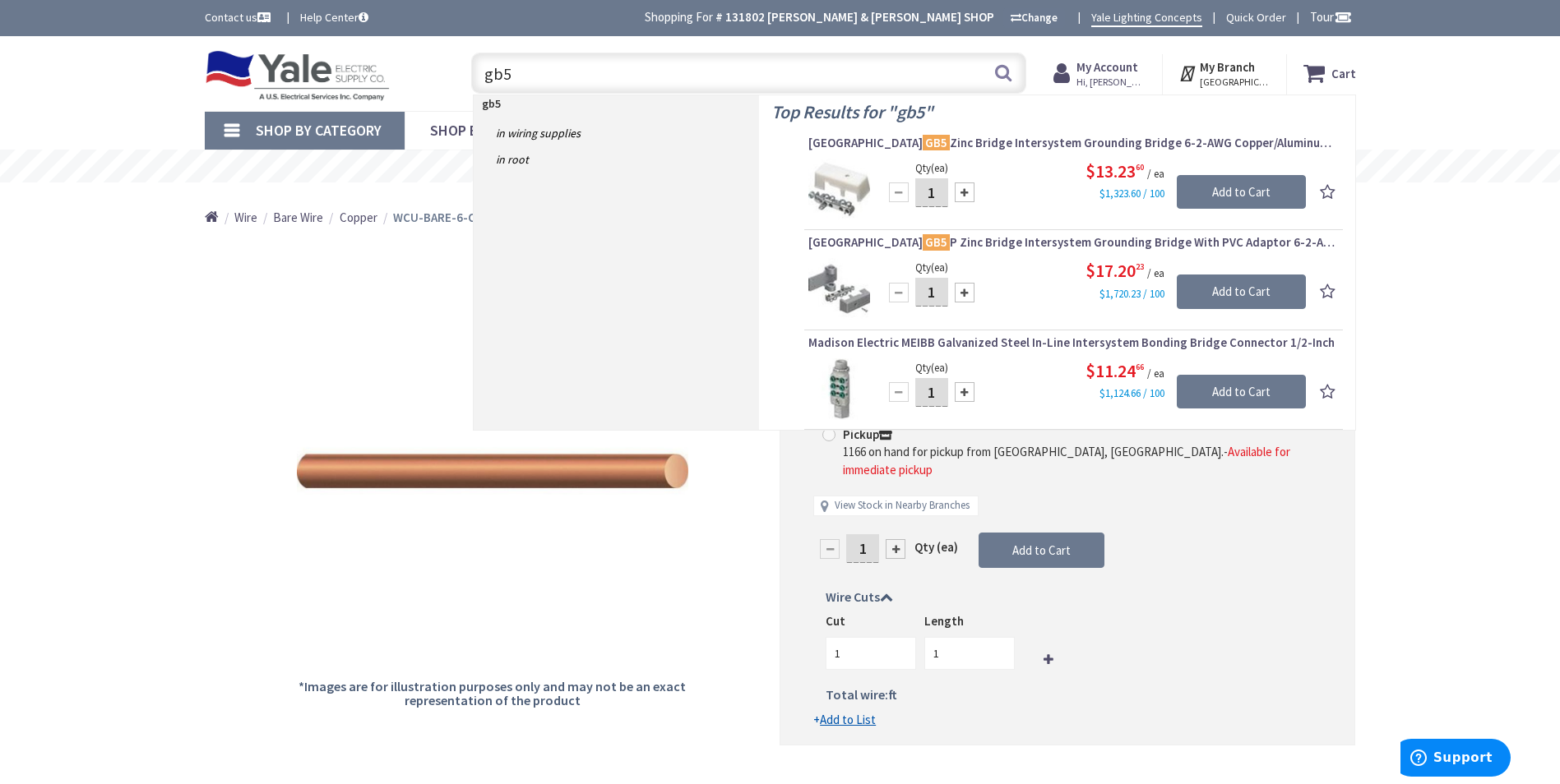
click at [646, 73] on input "gb5" at bounding box center [749, 73] width 555 height 41
drag, startPoint x: 646, startPoint y: 73, endPoint x: 444, endPoint y: 58, distance: 202.6
click at [445, 59] on div "Toggle Nav gb5 gb5 Search Cart My Cart Close" at bounding box center [780, 74] width 1176 height 55
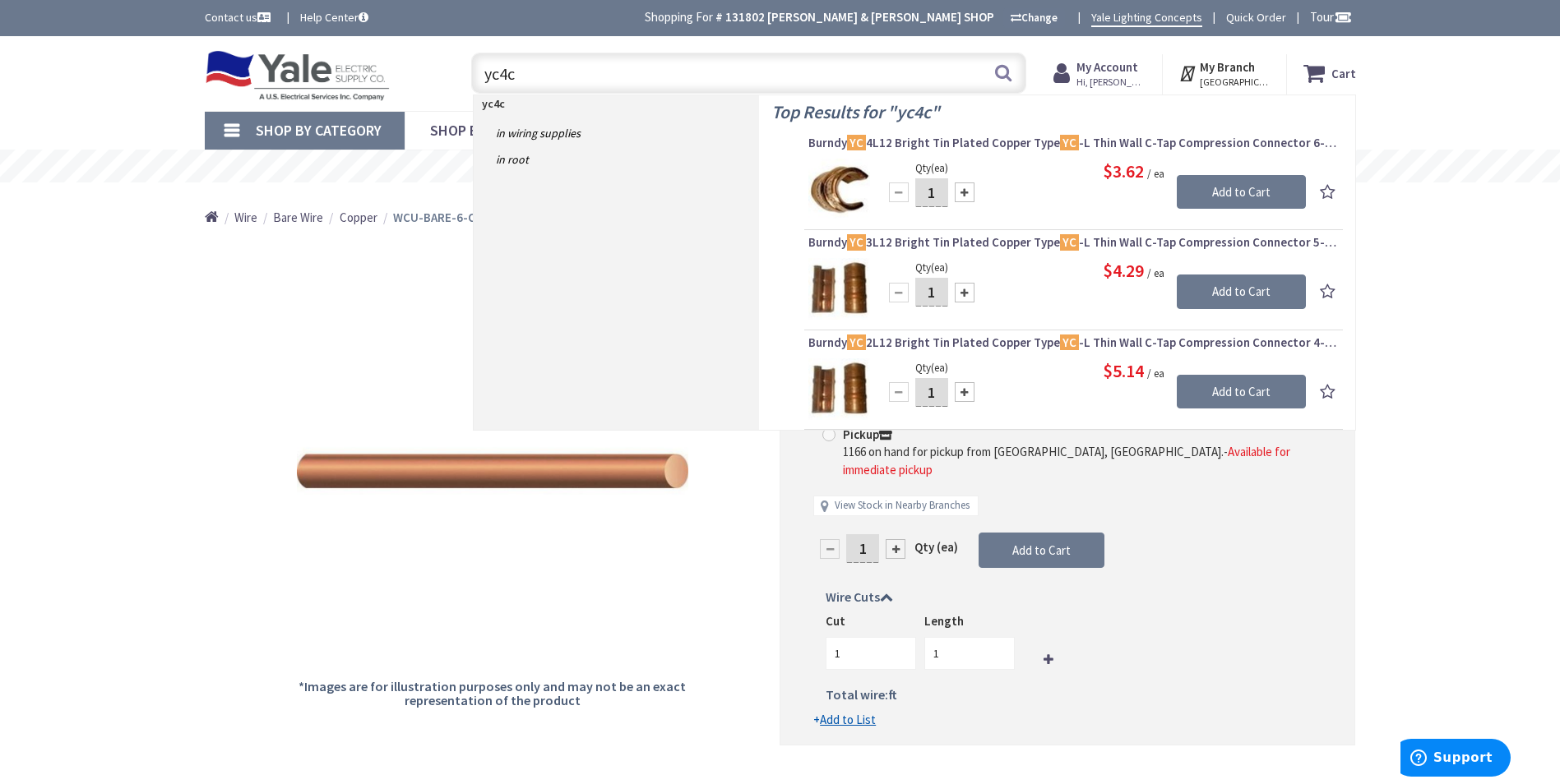
type input "yc4c4"
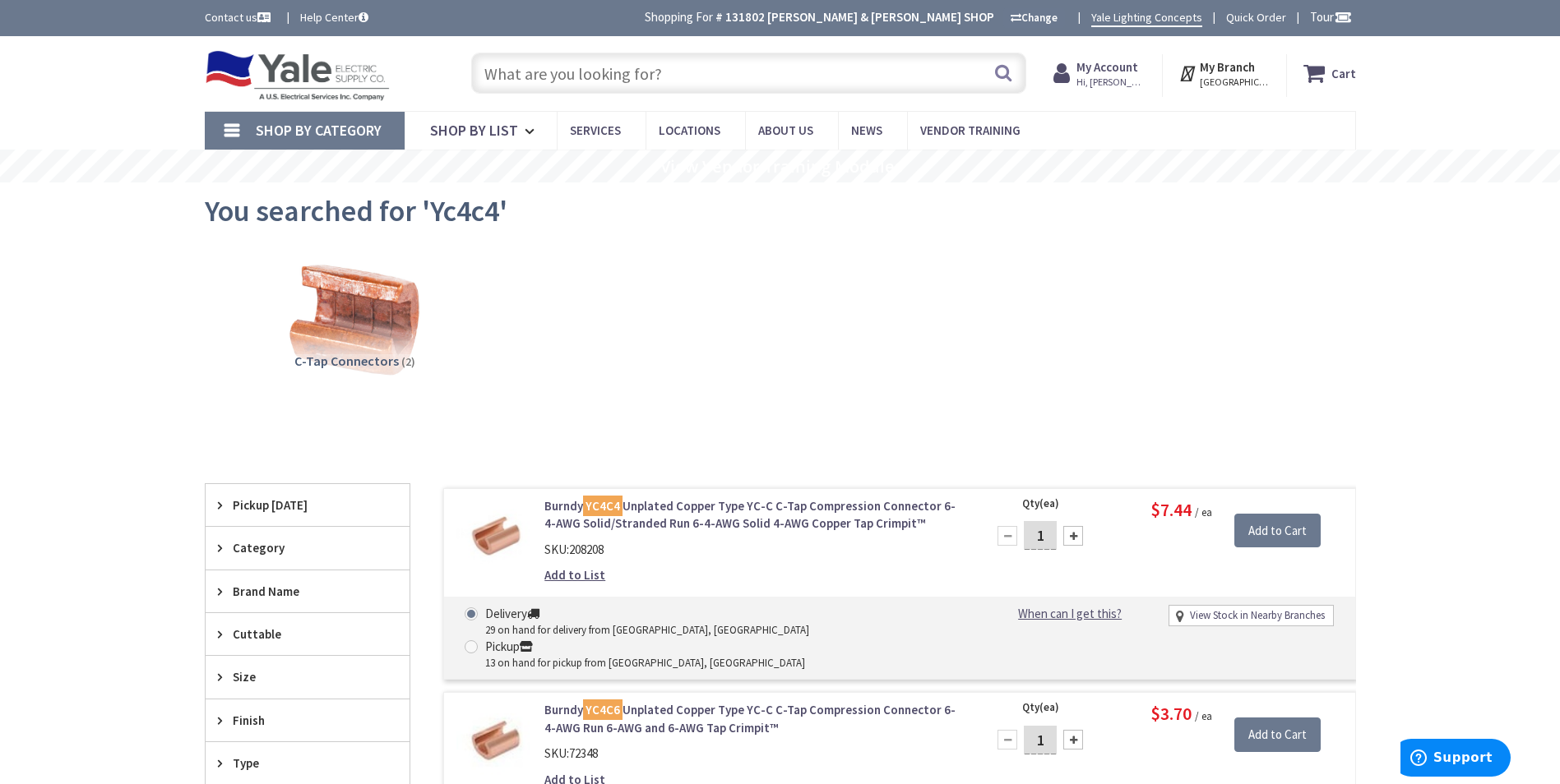
click at [691, 72] on input "text" at bounding box center [749, 73] width 555 height 41
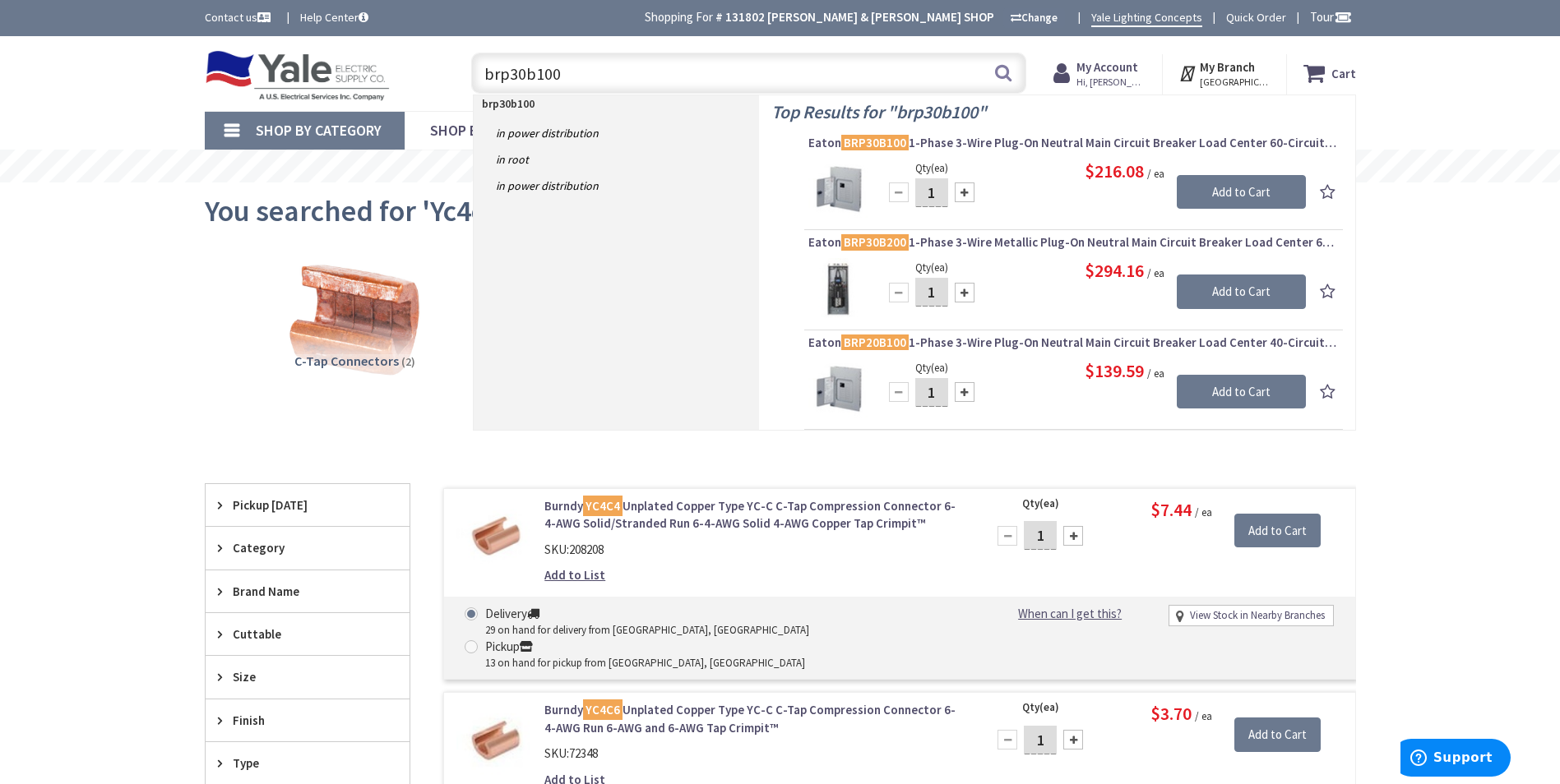
drag, startPoint x: 590, startPoint y: 78, endPoint x: 476, endPoint y: 81, distance: 114.0
click at [476, 81] on input "brp30b100" at bounding box center [749, 73] width 555 height 41
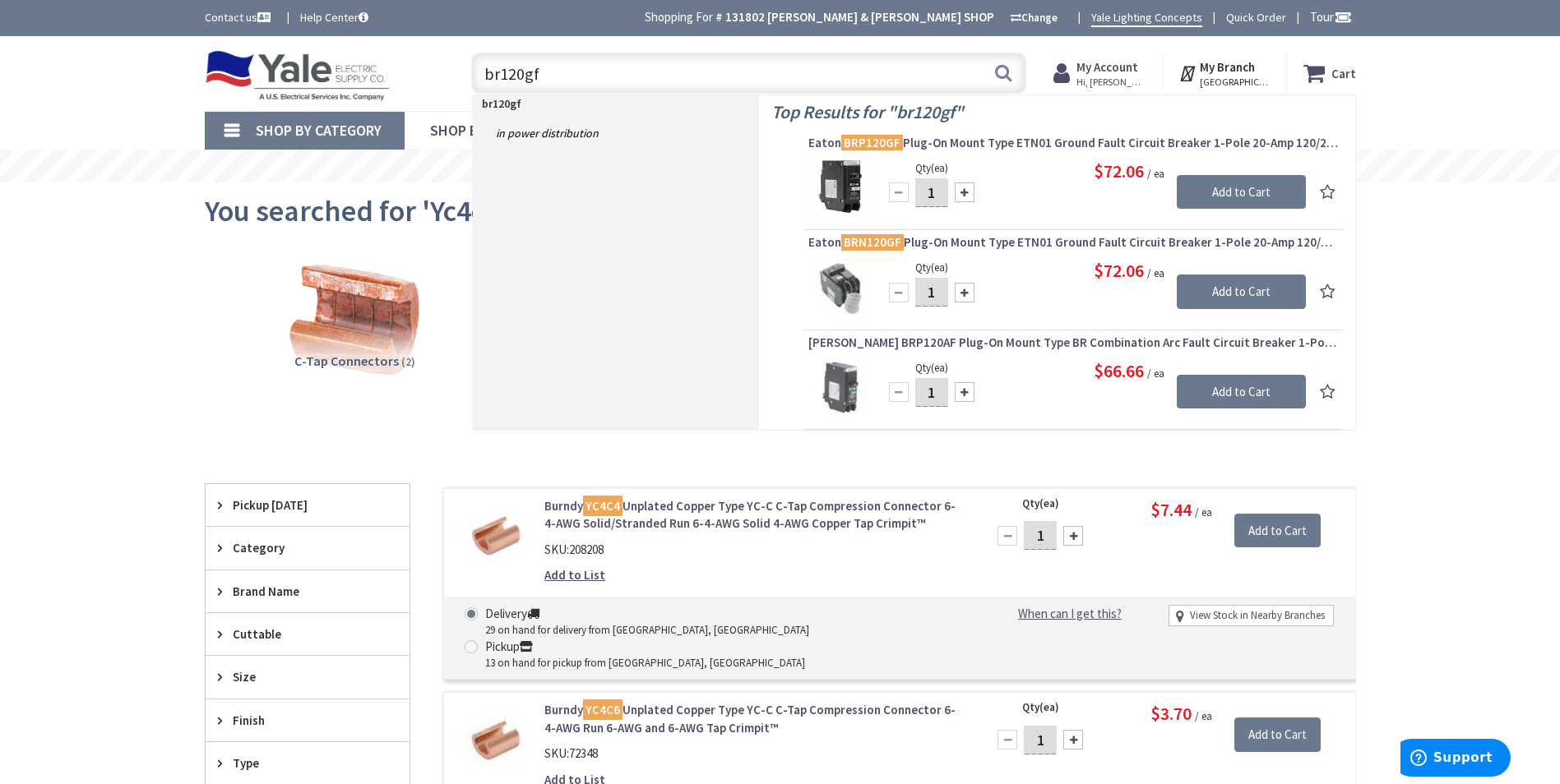
click at [516, 76] on input "br120gf" at bounding box center [749, 73] width 555 height 41
type input "br115gf"
click at [944, 144] on span "Eaton BRP115GF Plug-On Mount Type ETN01 Ground Fault Circuit Breaker 1-Pole 15-…" at bounding box center [1073, 143] width 531 height 17
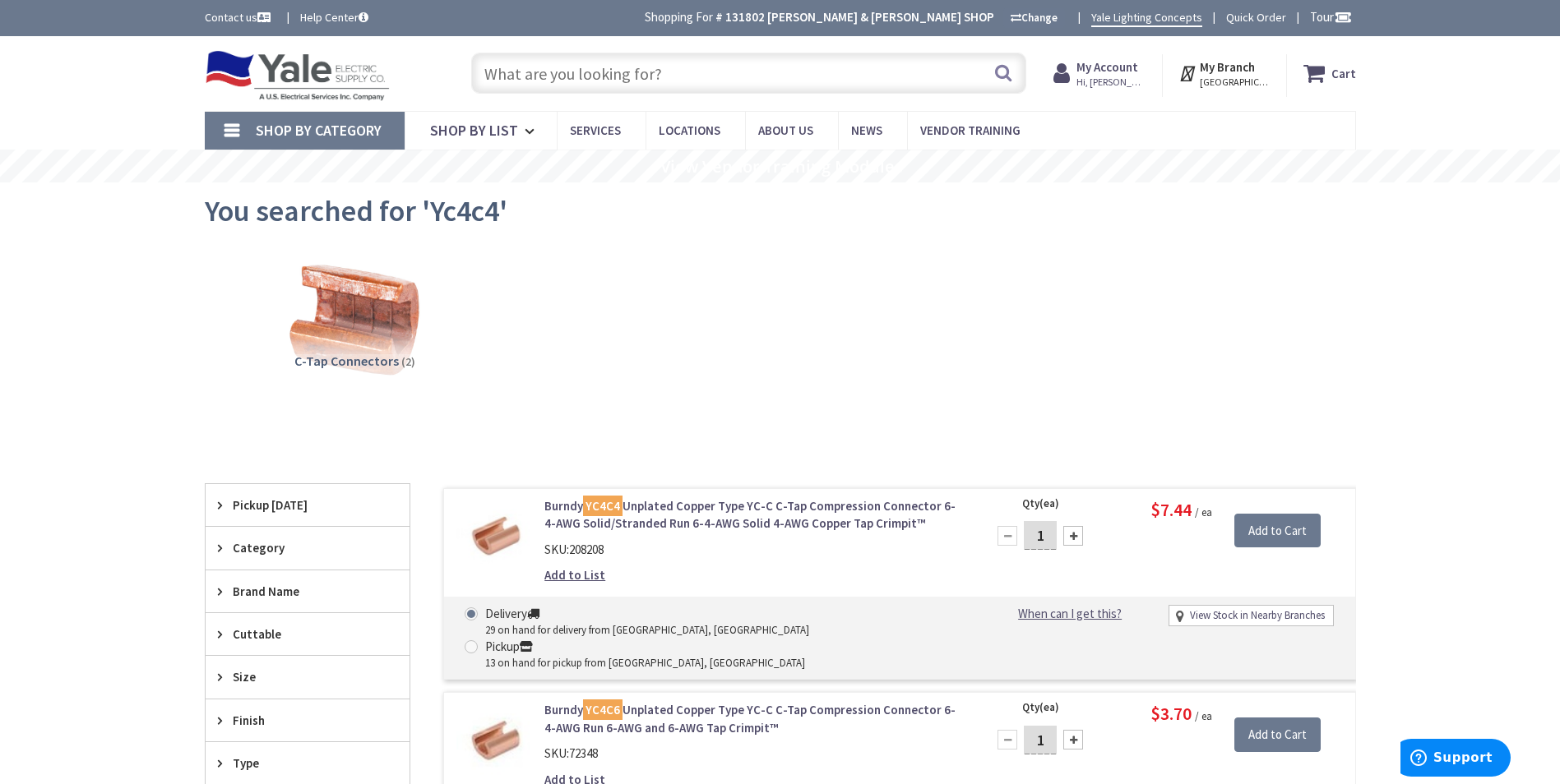
click at [653, 77] on input "text" at bounding box center [749, 73] width 555 height 41
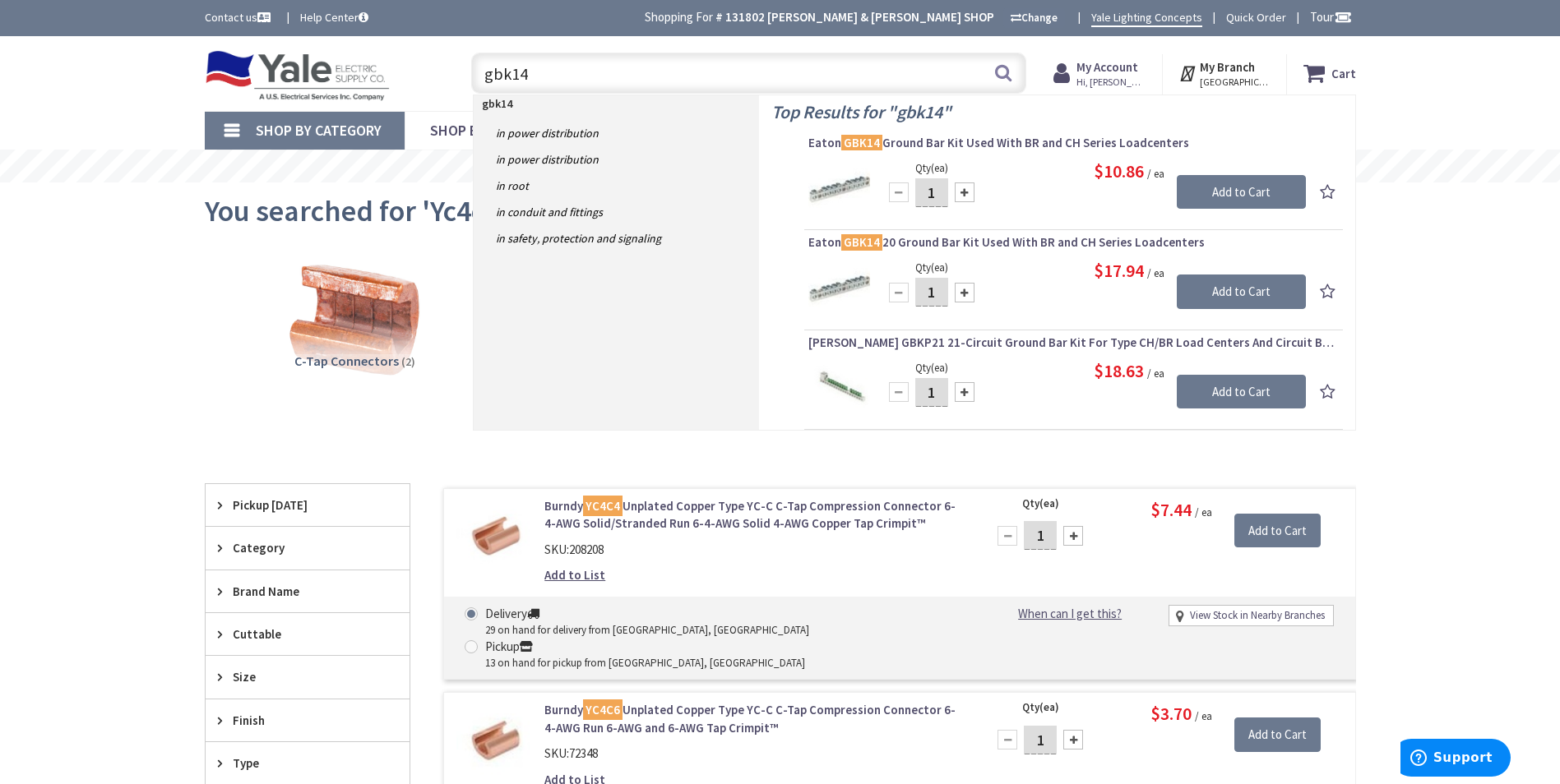
drag, startPoint x: 629, startPoint y: 63, endPoint x: 424, endPoint y: 66, distance: 205.0
click at [424, 65] on div "Toggle Nav gbk14 gbk14 Search Cart My Cart Close" at bounding box center [780, 74] width 1176 height 55
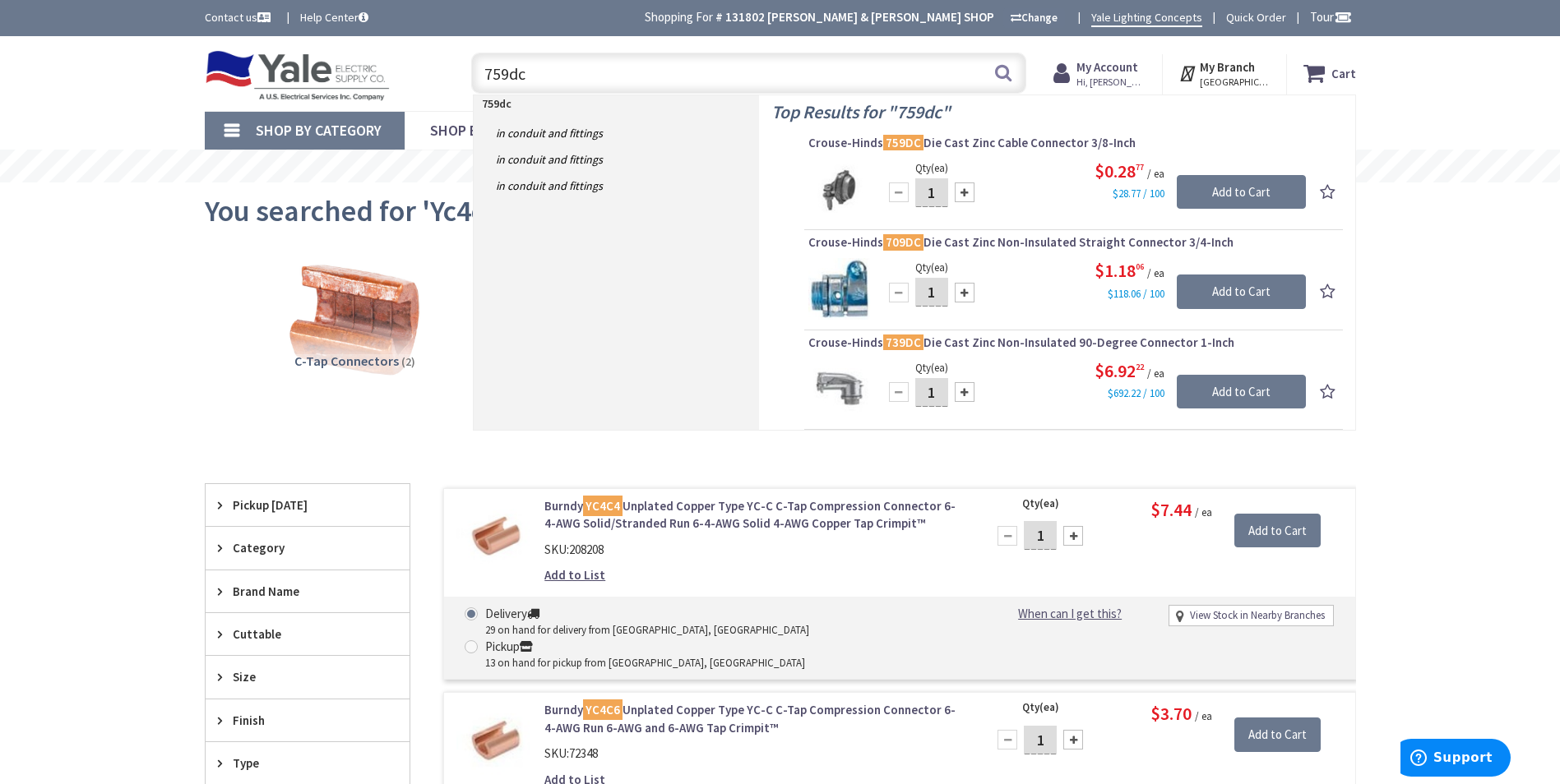
drag, startPoint x: 659, startPoint y: 75, endPoint x: 415, endPoint y: 56, distance: 244.7
click at [415, 56] on div "Toggle Nav 759dc 759dc Search Cart My Cart Close" at bounding box center [780, 74] width 1176 height 55
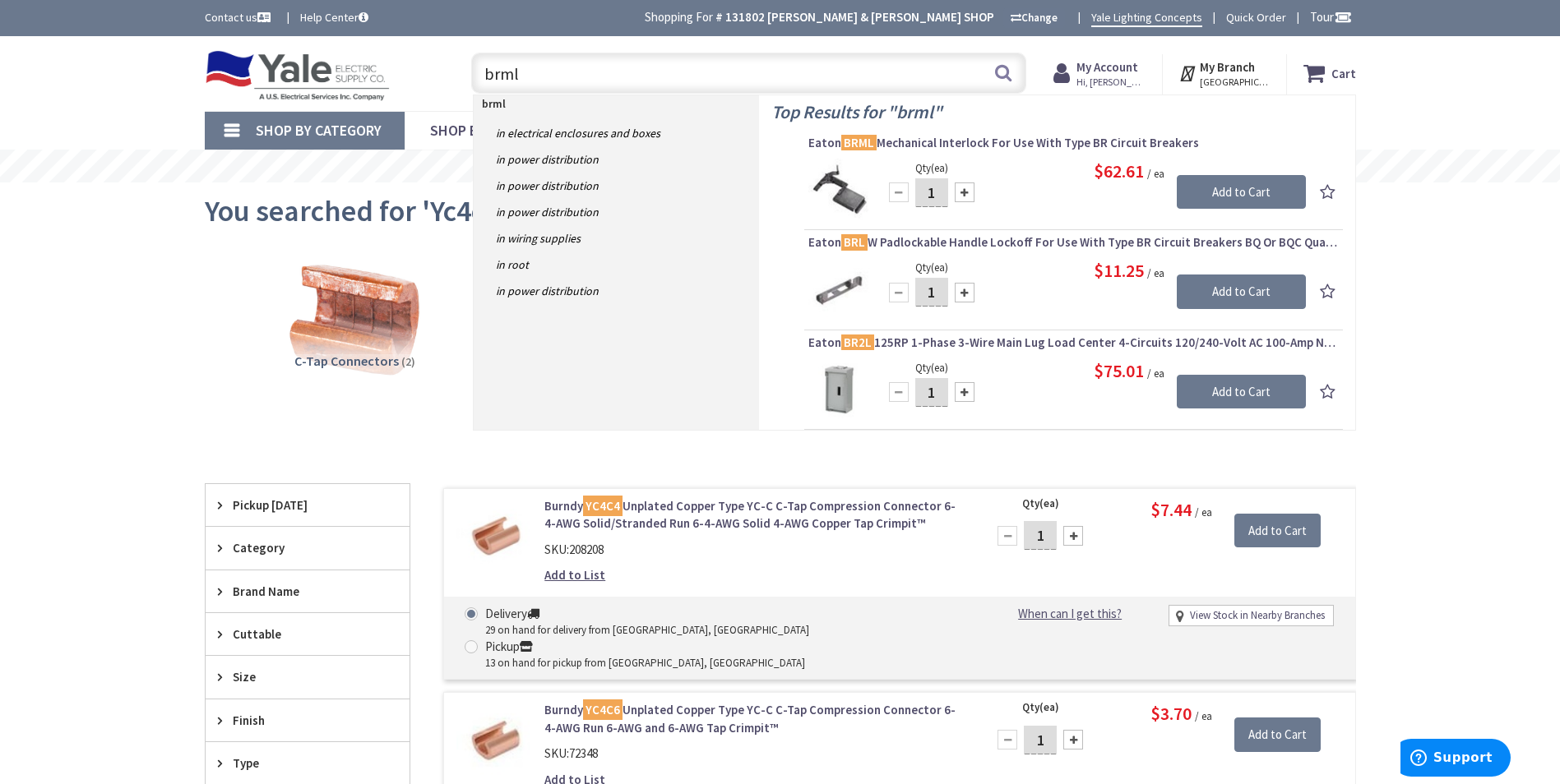
drag, startPoint x: 595, startPoint y: 80, endPoint x: 502, endPoint y: 69, distance: 93.6
click at [502, 69] on input "brml" at bounding box center [749, 73] width 555 height 41
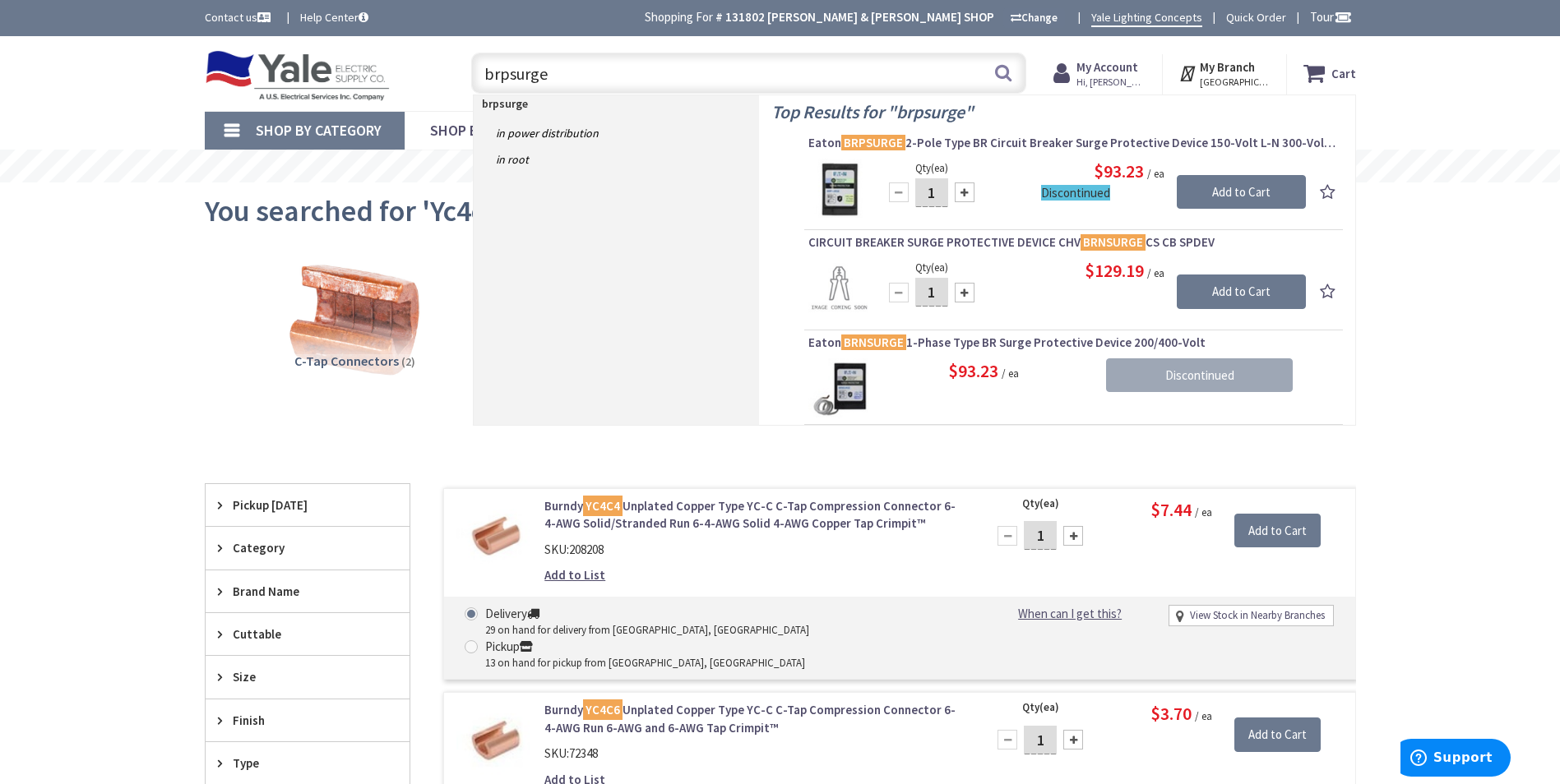
type input "brpsurge"
